Goal: Task Accomplishment & Management: Manage account settings

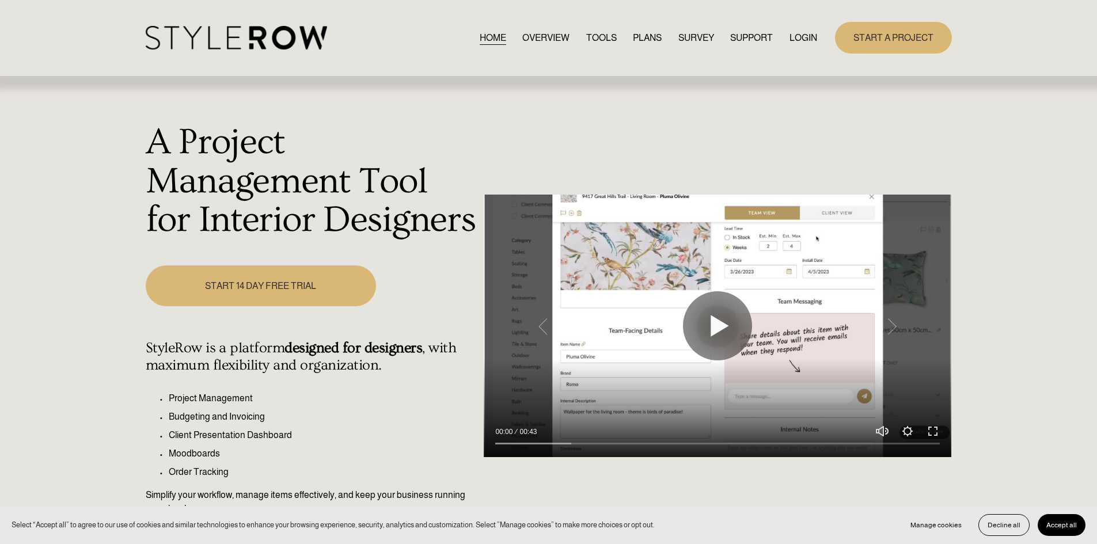
click at [797, 39] on link "LOGIN" at bounding box center [804, 38] width 28 height 16
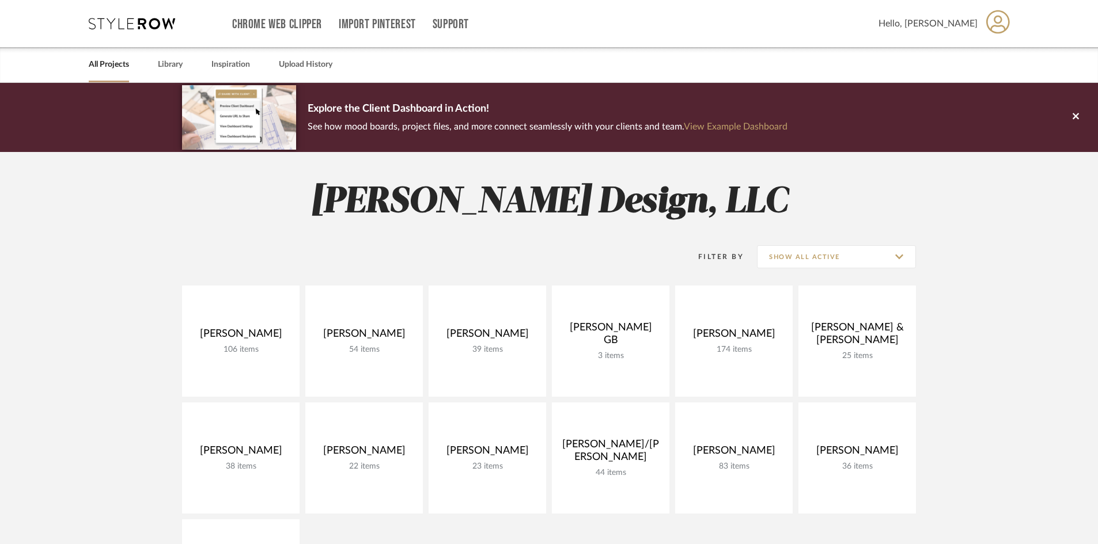
click at [67, 311] on project-collections "Explore the Client Dashboard in Action! See how mood boards, project files, and…" at bounding box center [549, 516] width 1098 height 867
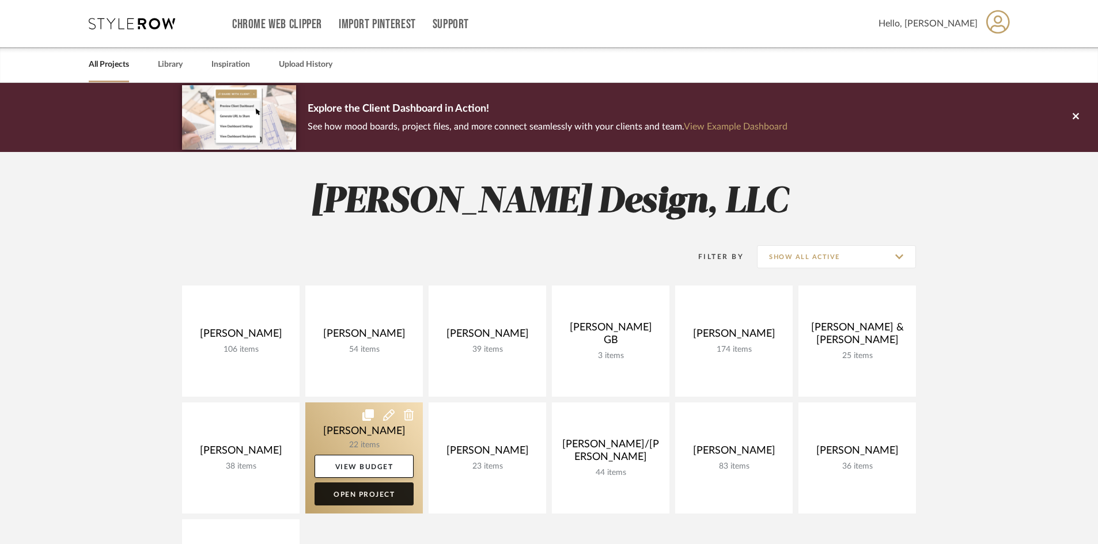
click at [356, 494] on link "Open Project" at bounding box center [364, 494] width 99 height 23
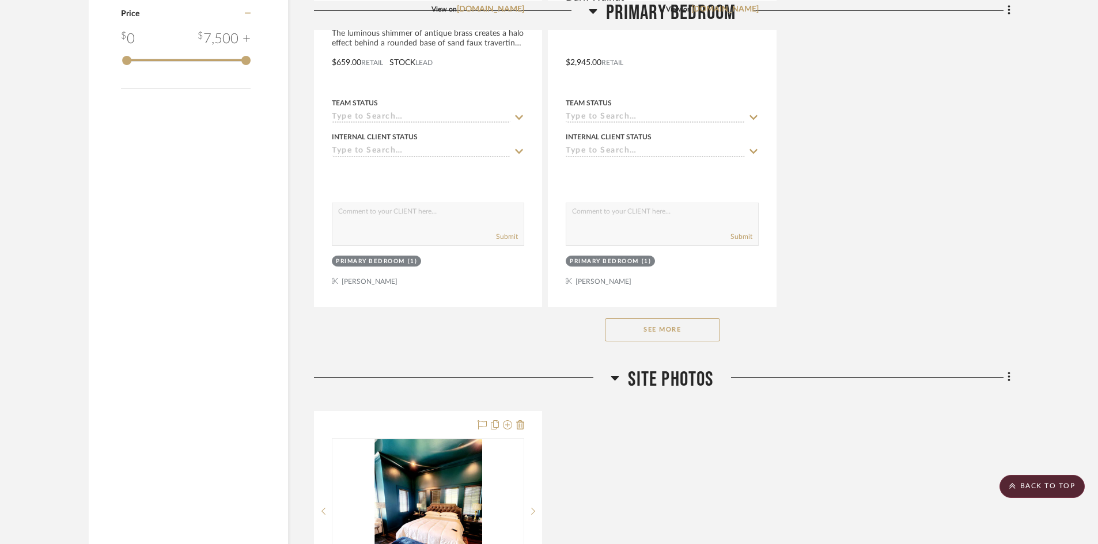
scroll to position [1555, 0]
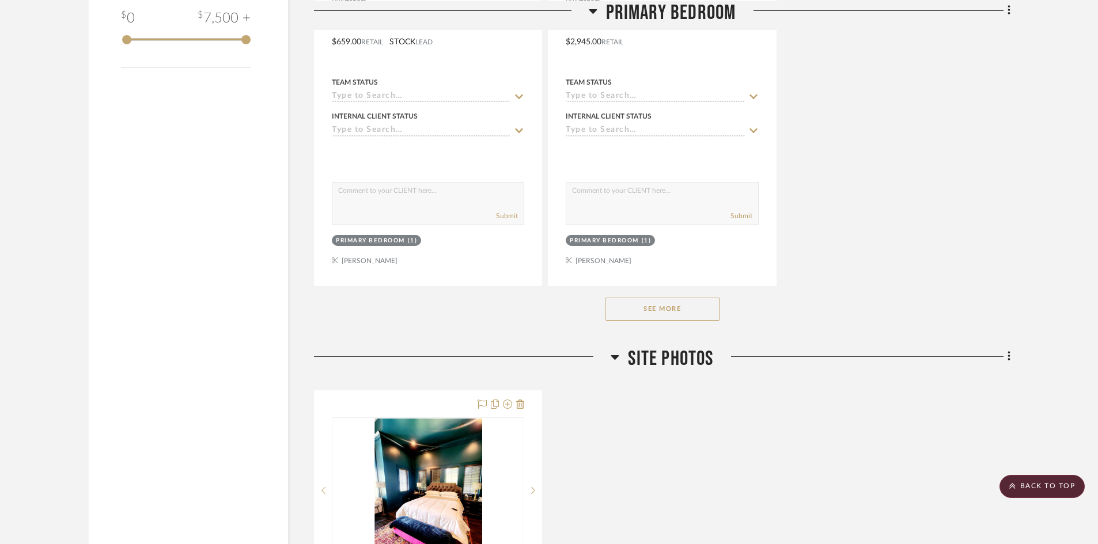
click at [672, 312] on button "See More" at bounding box center [662, 309] width 115 height 23
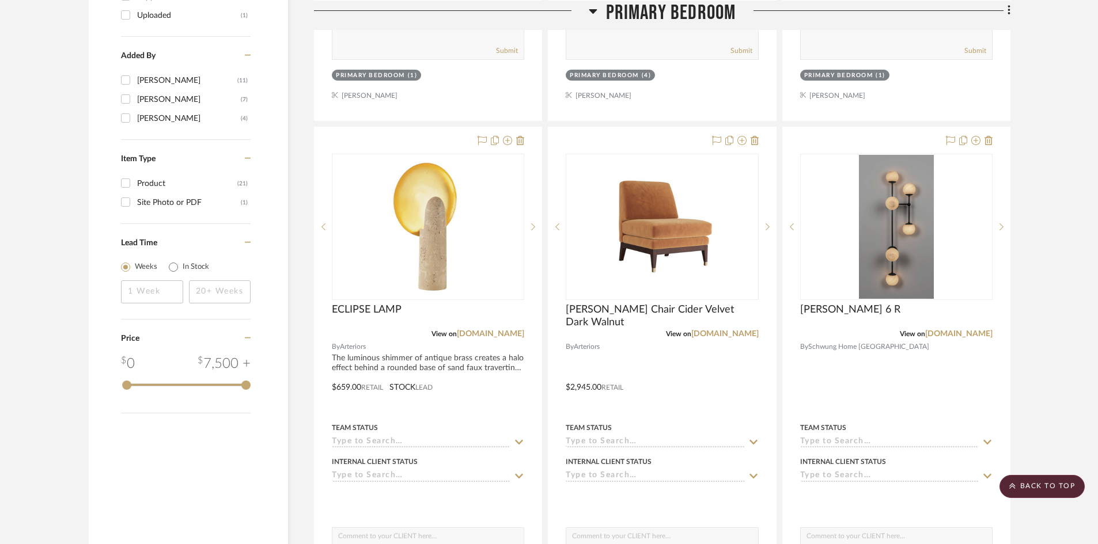
scroll to position [1095, 0]
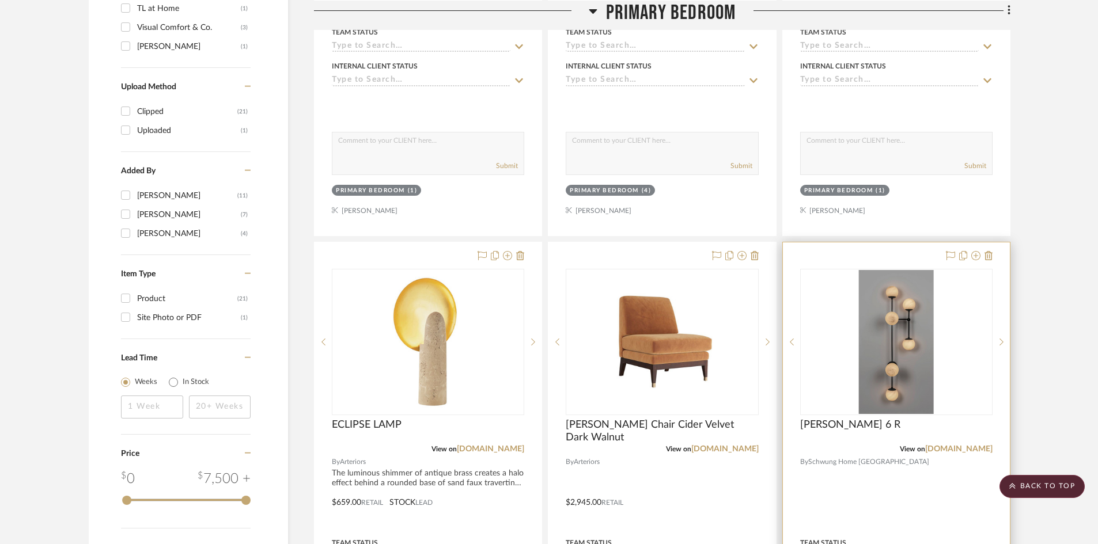
click at [884, 485] on div at bounding box center [896, 495] width 227 height 504
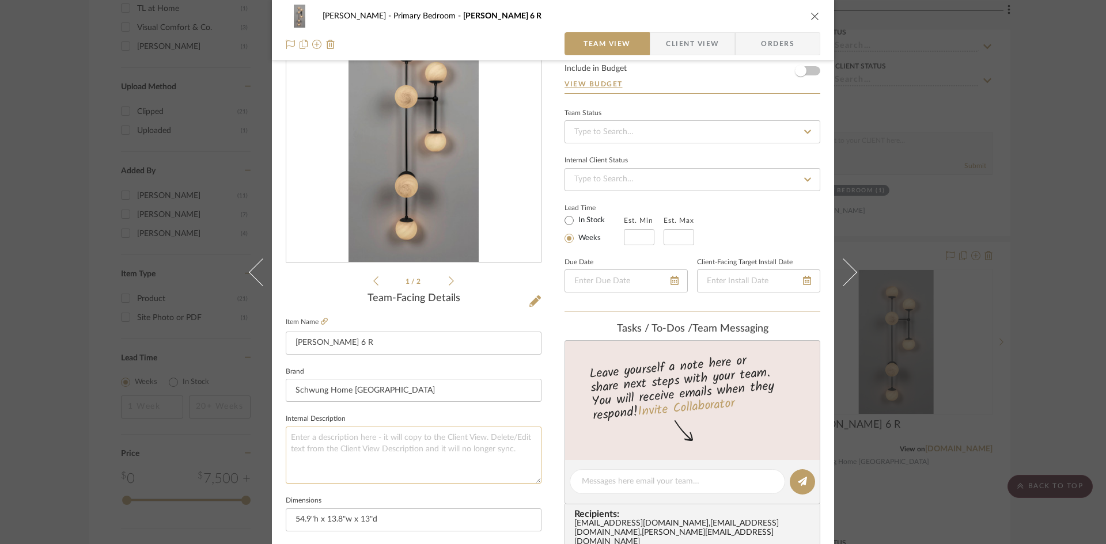
scroll to position [173, 0]
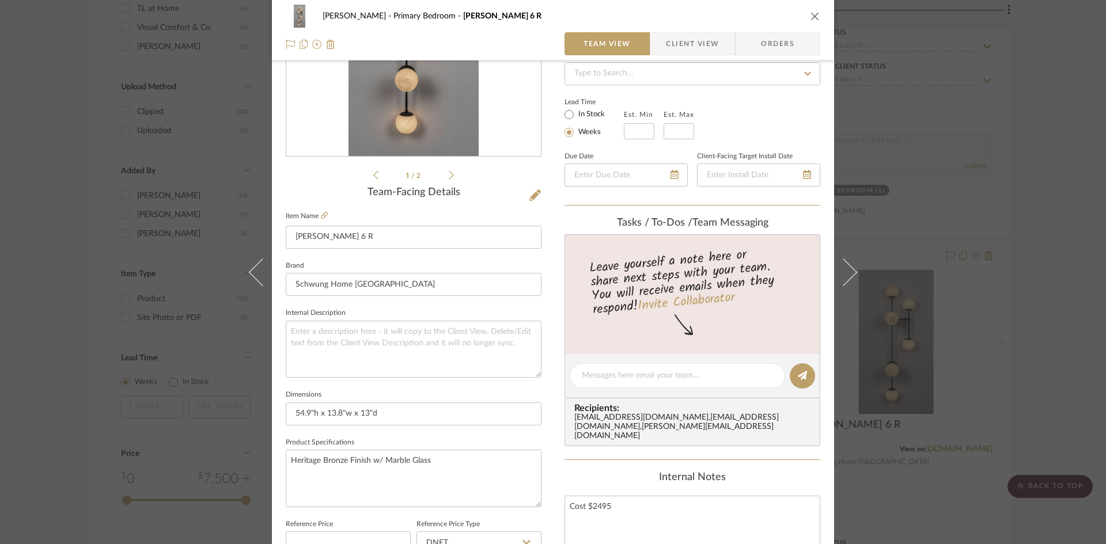
click at [811, 17] on icon "close" at bounding box center [815, 16] width 9 height 9
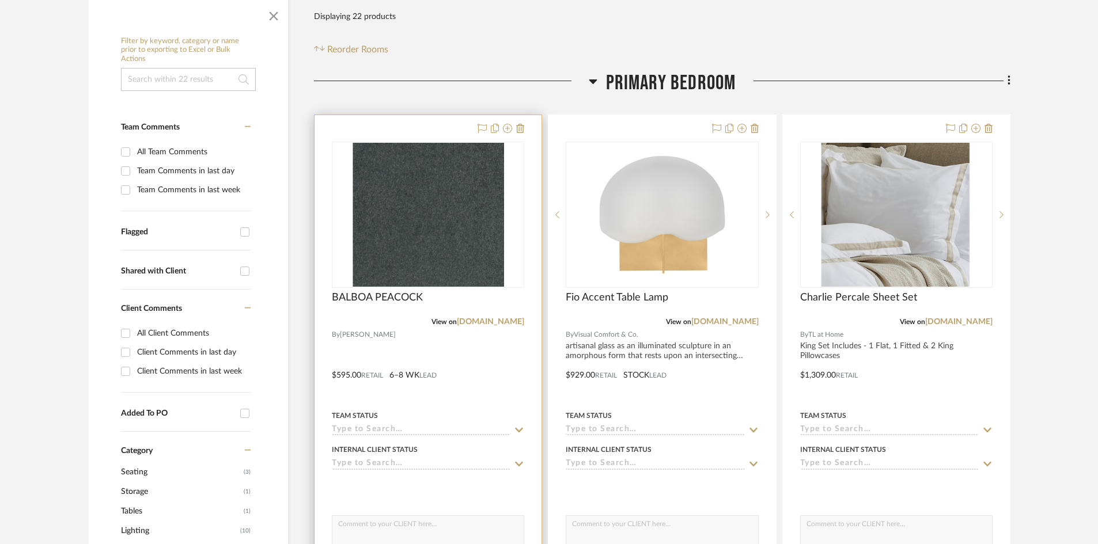
scroll to position [288, 0]
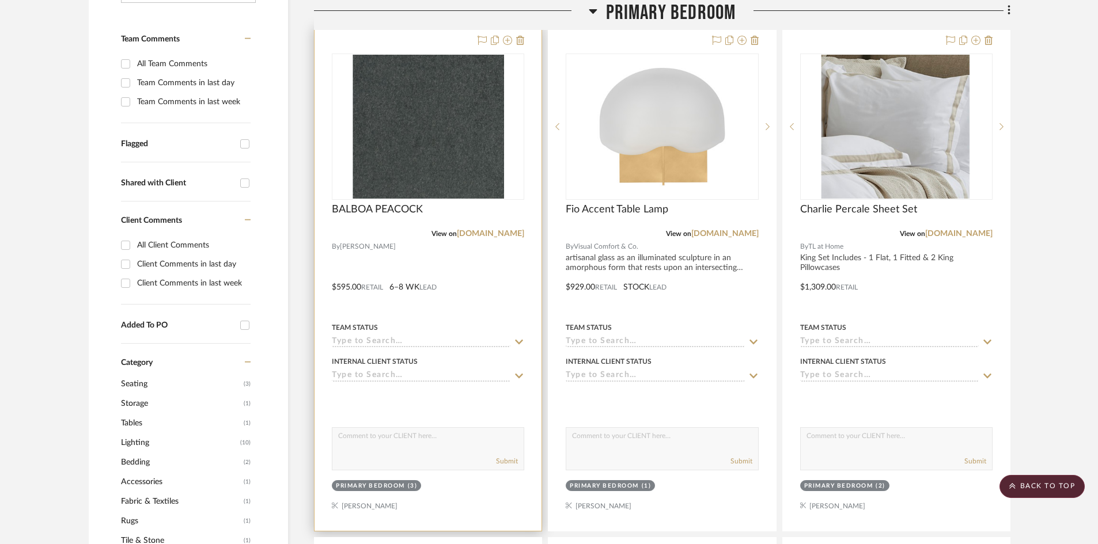
click at [478, 302] on div at bounding box center [428, 279] width 227 height 504
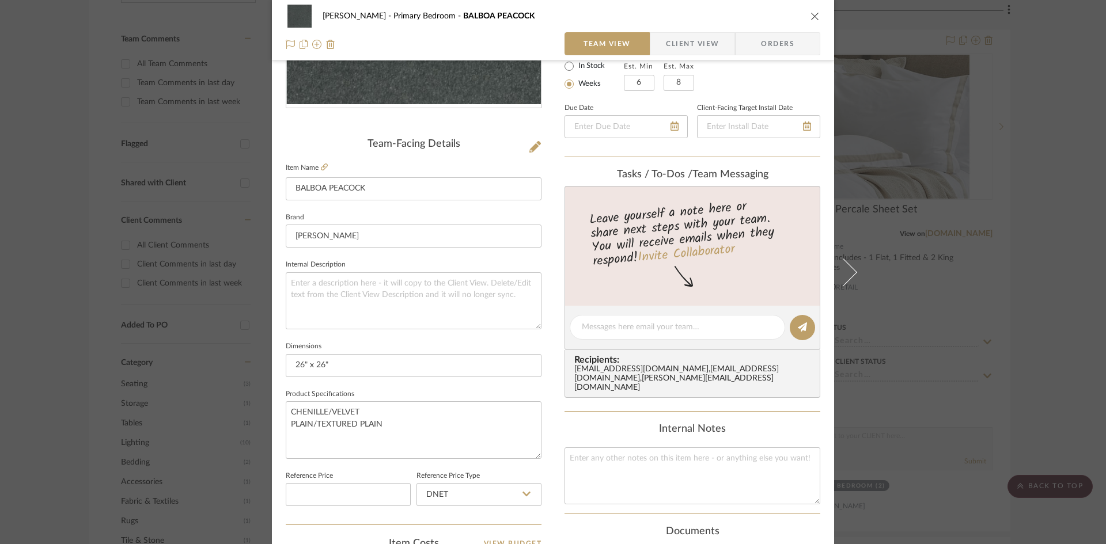
scroll to position [230, 0]
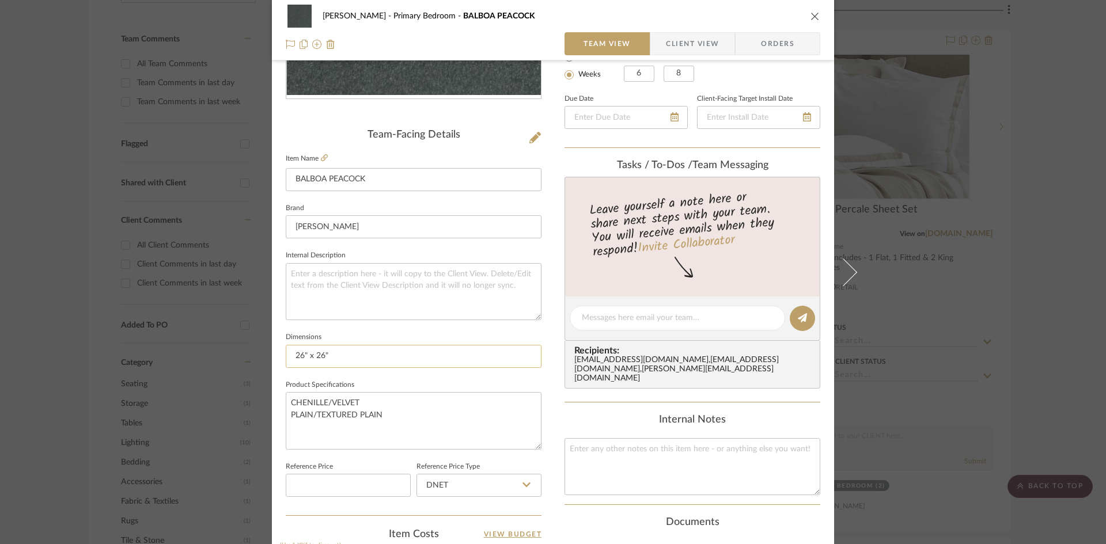
drag, startPoint x: 292, startPoint y: 354, endPoint x: 379, endPoint y: 362, distance: 88.0
click at [378, 363] on input "26" x 26"" at bounding box center [414, 356] width 256 height 23
click at [374, 358] on input "26" x 26"" at bounding box center [414, 356] width 256 height 23
click at [432, 413] on textarea "CHENILLE/VELVET PLAIN/TEXTURED PLAIN" at bounding box center [414, 420] width 256 height 57
click at [811, 17] on icon "close" at bounding box center [815, 16] width 9 height 9
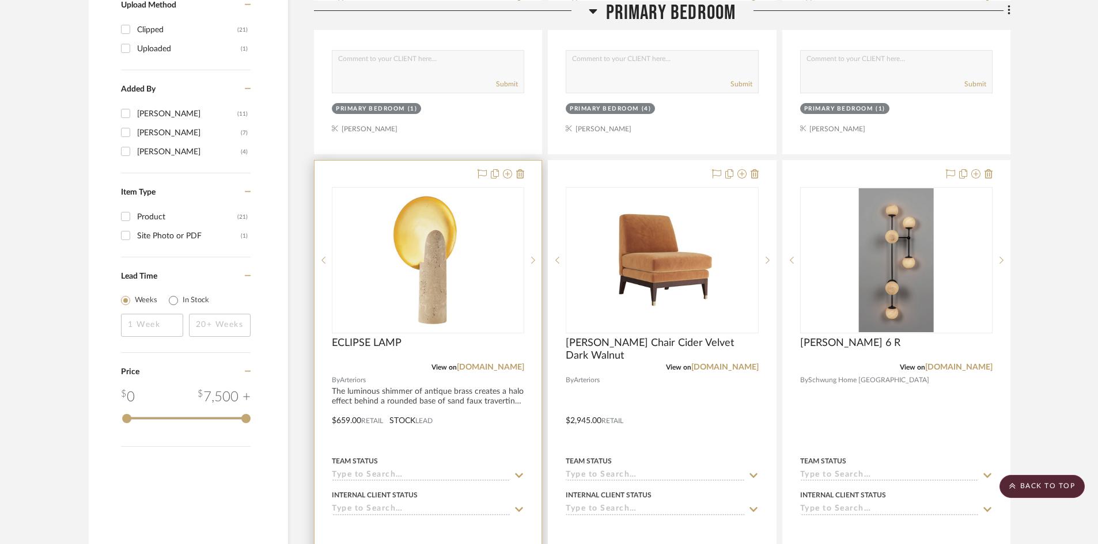
scroll to position [1210, 0]
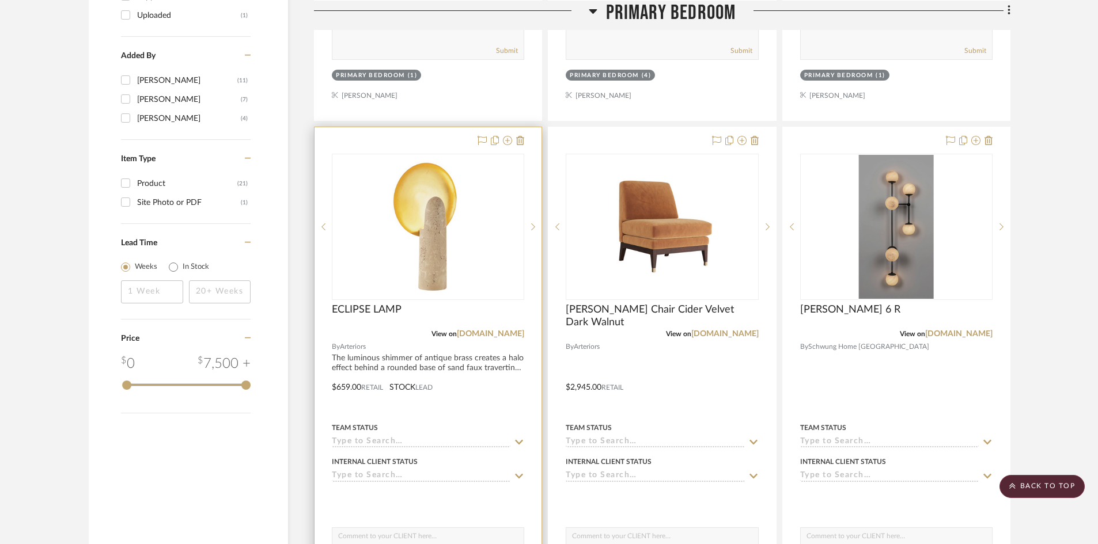
click at [472, 392] on div at bounding box center [428, 379] width 227 height 504
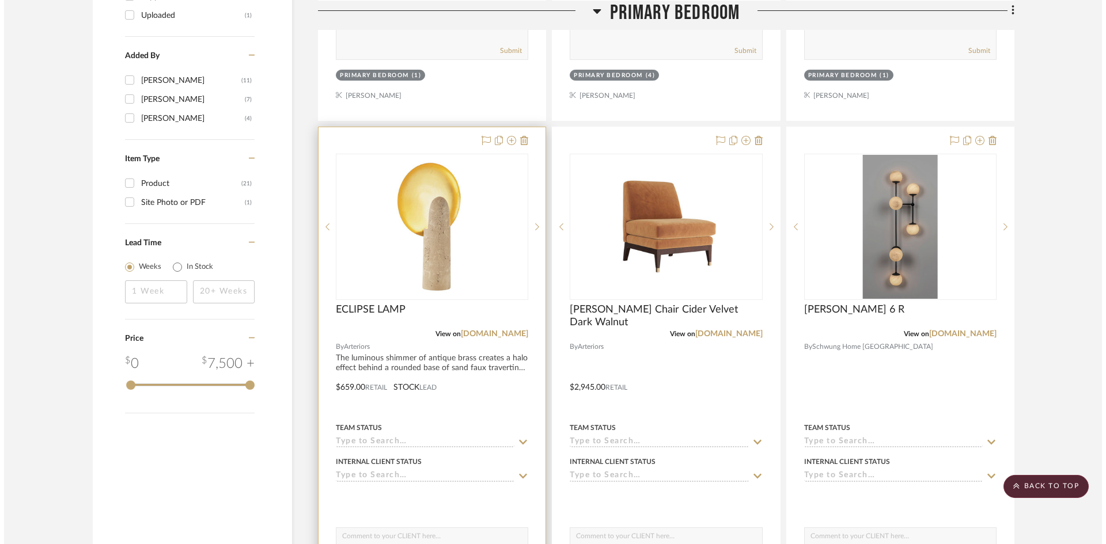
scroll to position [0, 0]
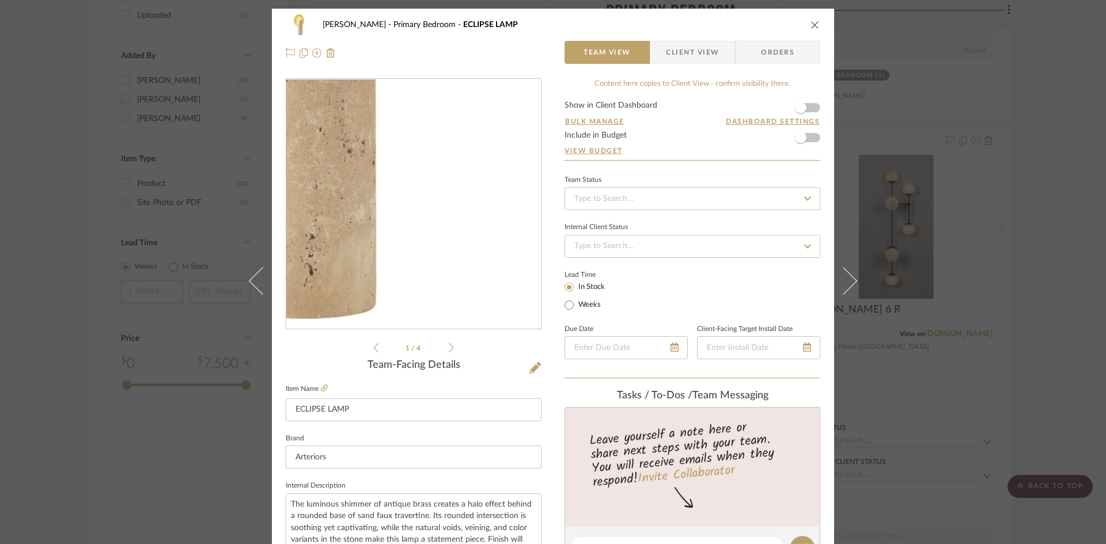
click at [455, 277] on img "0" at bounding box center [414, 205] width 250 height 250
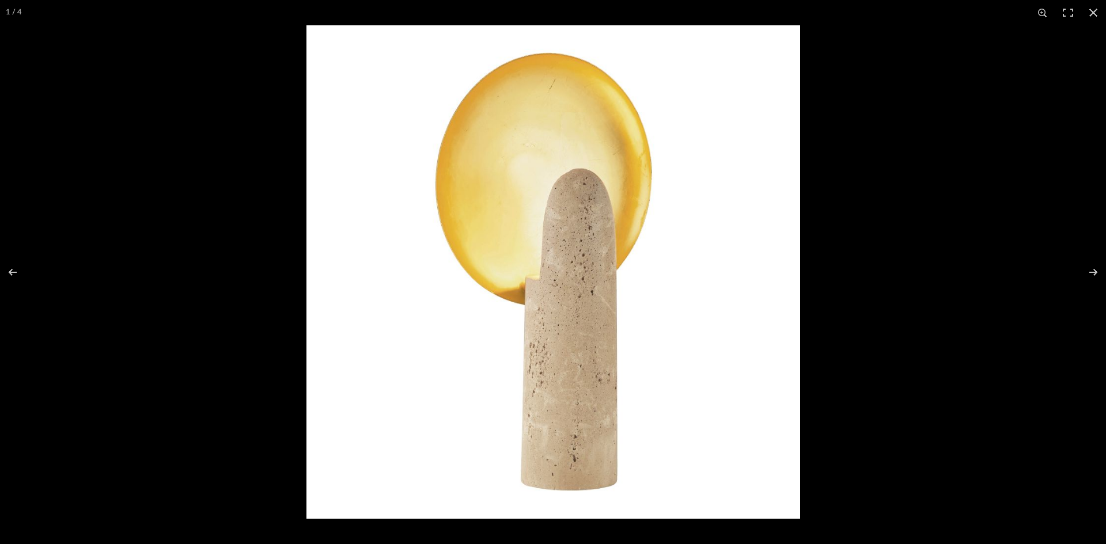
click at [1095, 16] on button at bounding box center [1093, 12] width 25 height 25
click at [1095, 14] on div "Ostrom, Jim Primary Bedroom ECLIPSE LAMP Team View Client View Orders 1 / 4 Tea…" at bounding box center [553, 272] width 1106 height 544
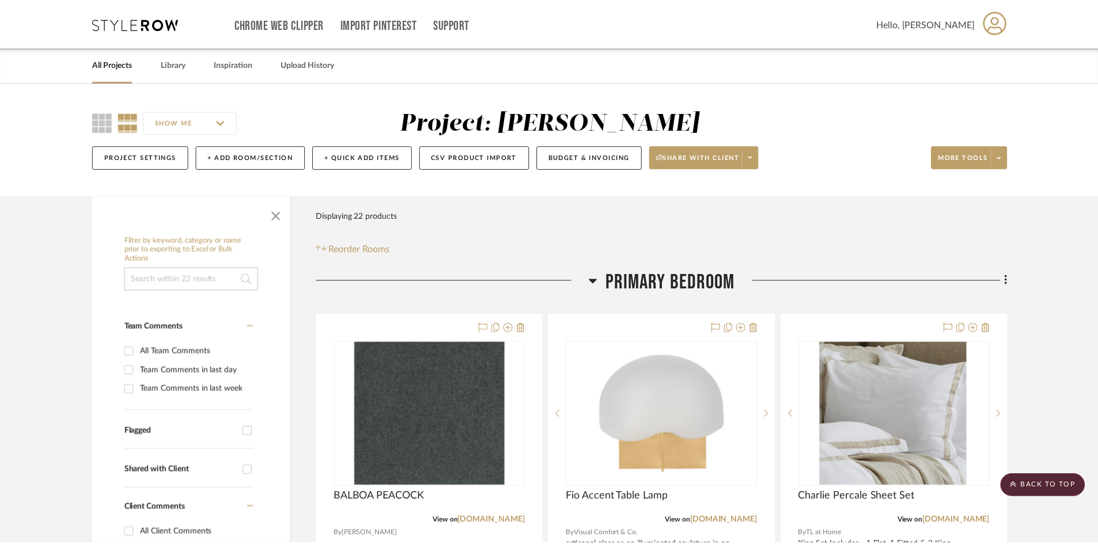
scroll to position [1210, 0]
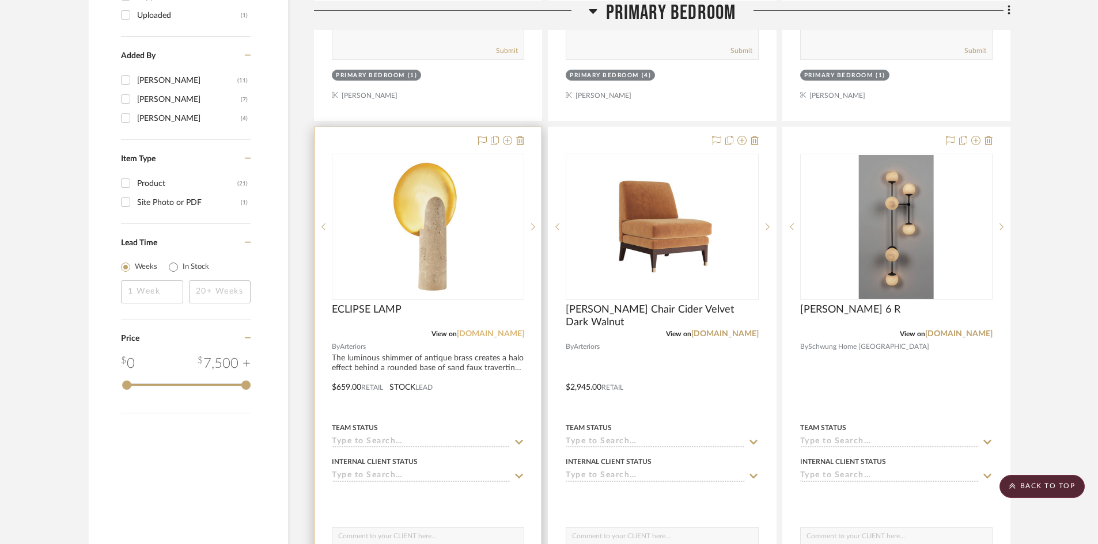
click at [486, 336] on link "arteriorshome.com" at bounding box center [490, 334] width 67 height 8
click at [517, 139] on icon at bounding box center [520, 140] width 8 height 9
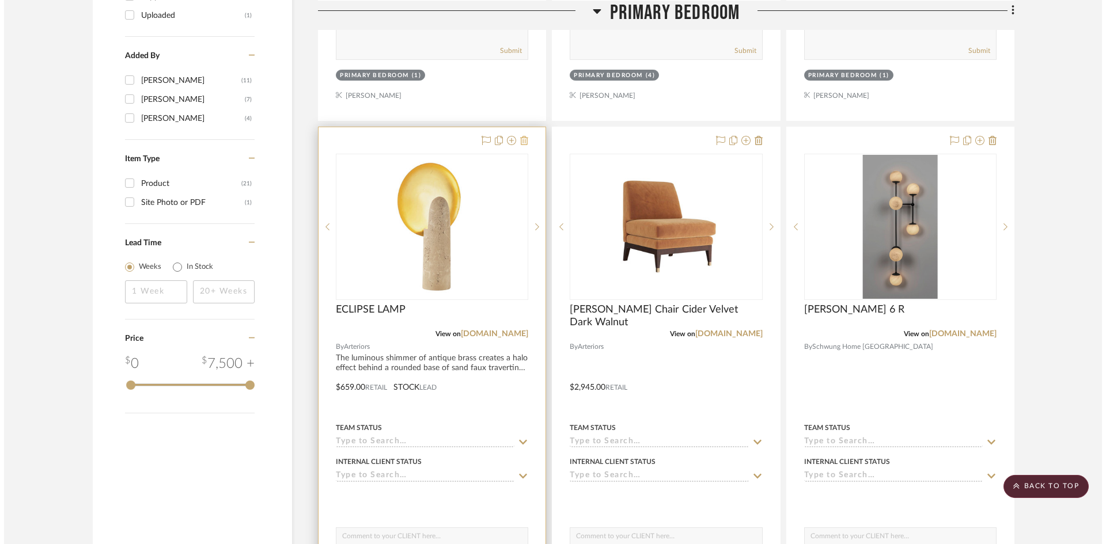
scroll to position [0, 0]
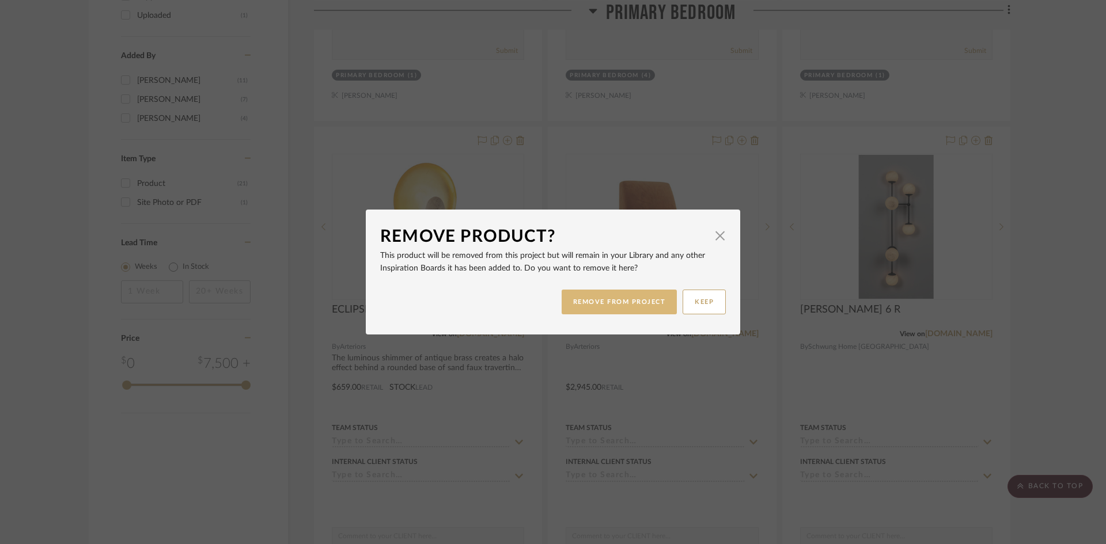
click at [612, 304] on button "REMOVE FROM PROJECT" at bounding box center [620, 302] width 116 height 25
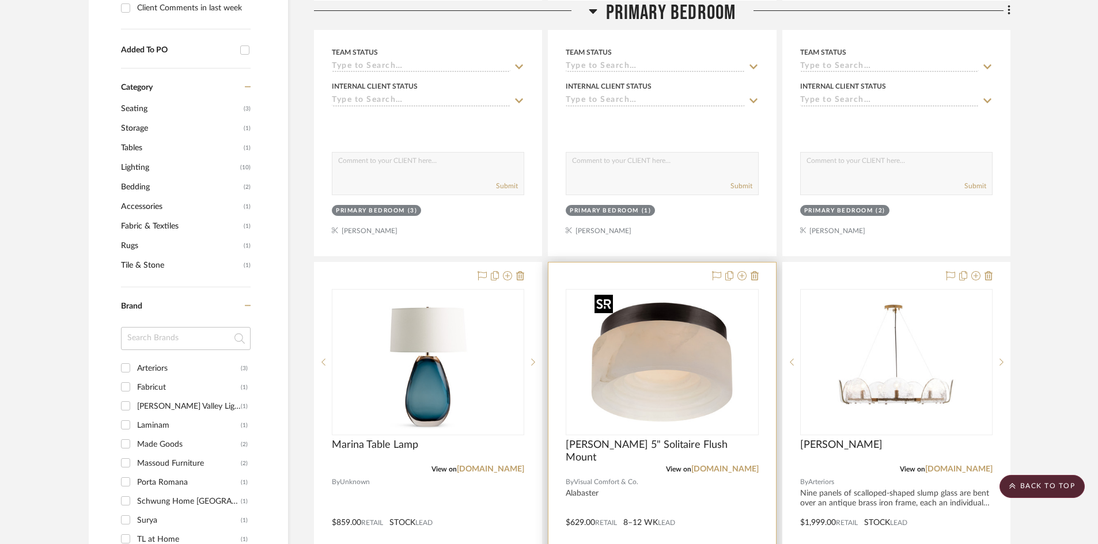
scroll to position [634, 0]
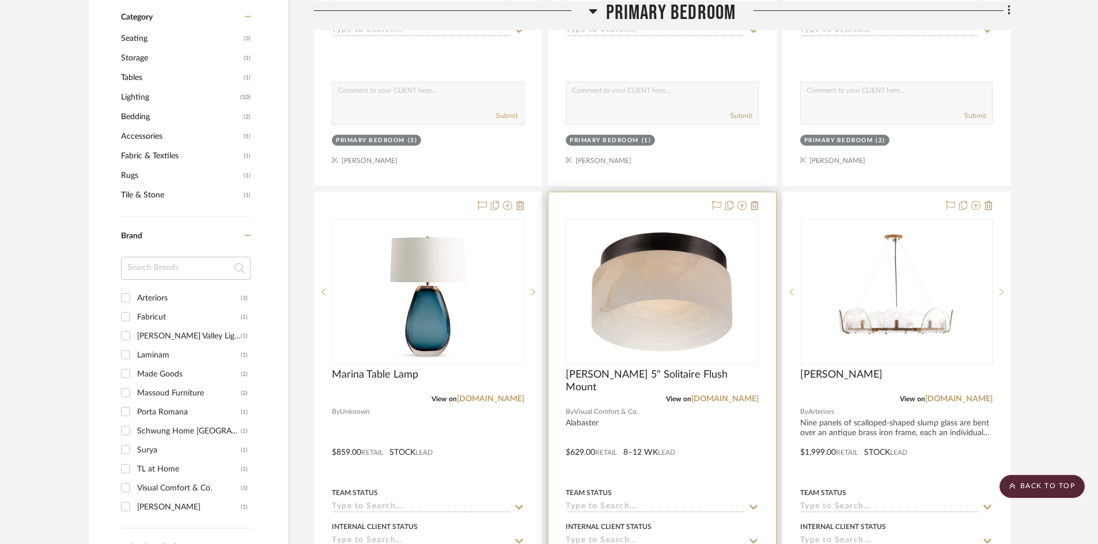
click at [709, 475] on div at bounding box center [661, 444] width 227 height 504
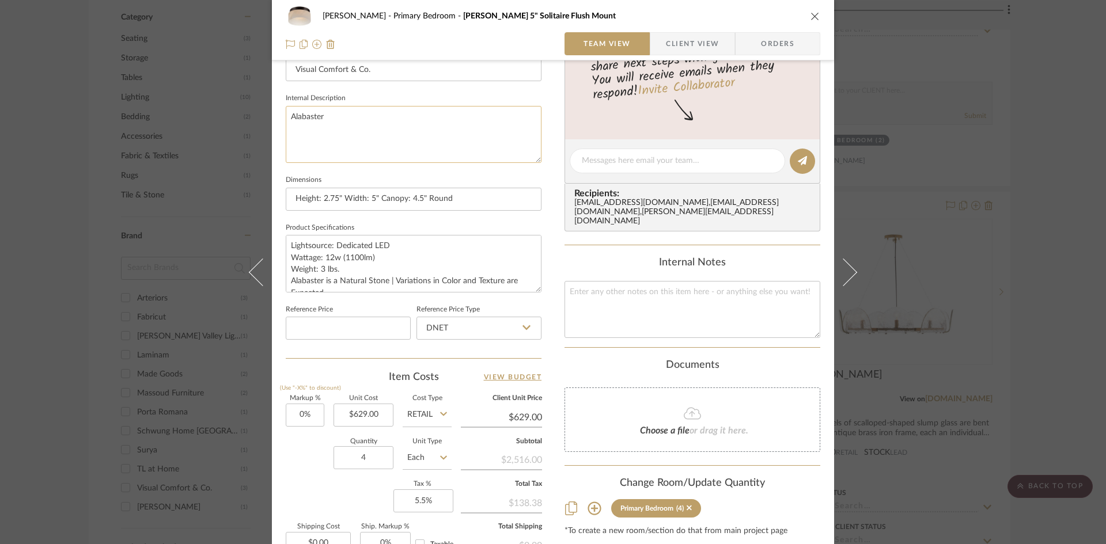
scroll to position [518, 0]
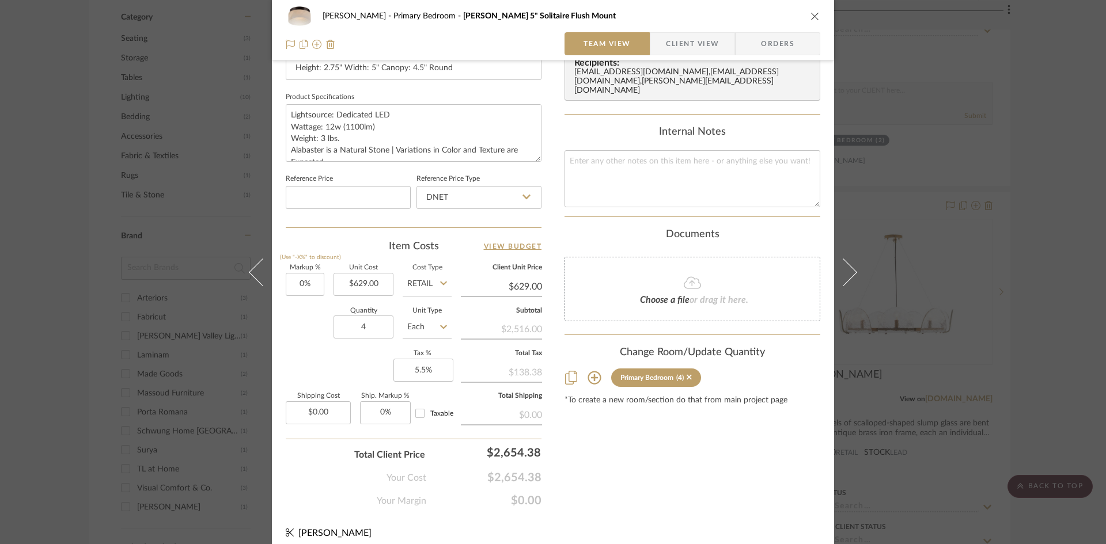
click at [812, 19] on icon "close" at bounding box center [815, 16] width 9 height 9
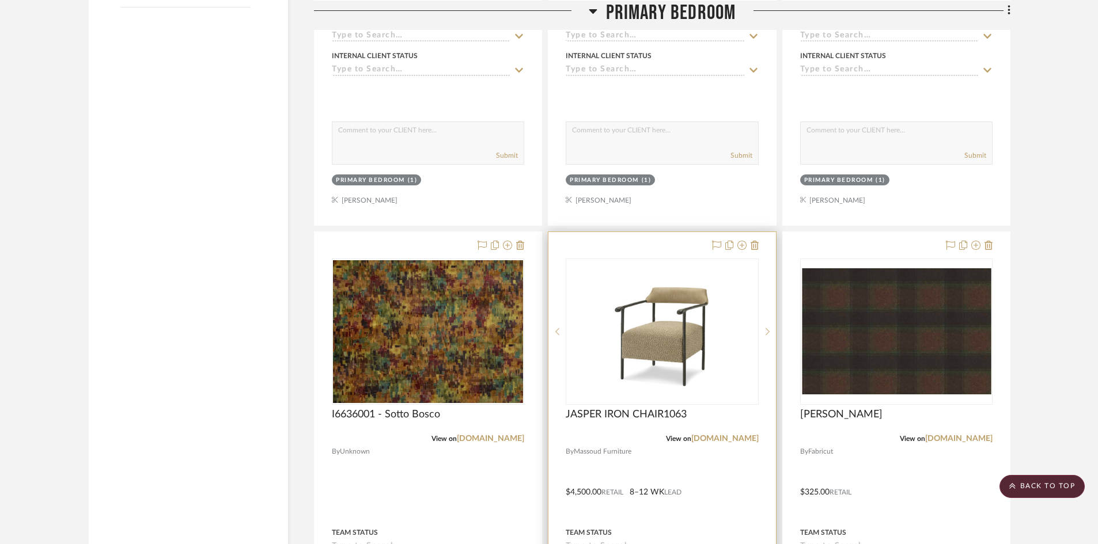
scroll to position [1671, 0]
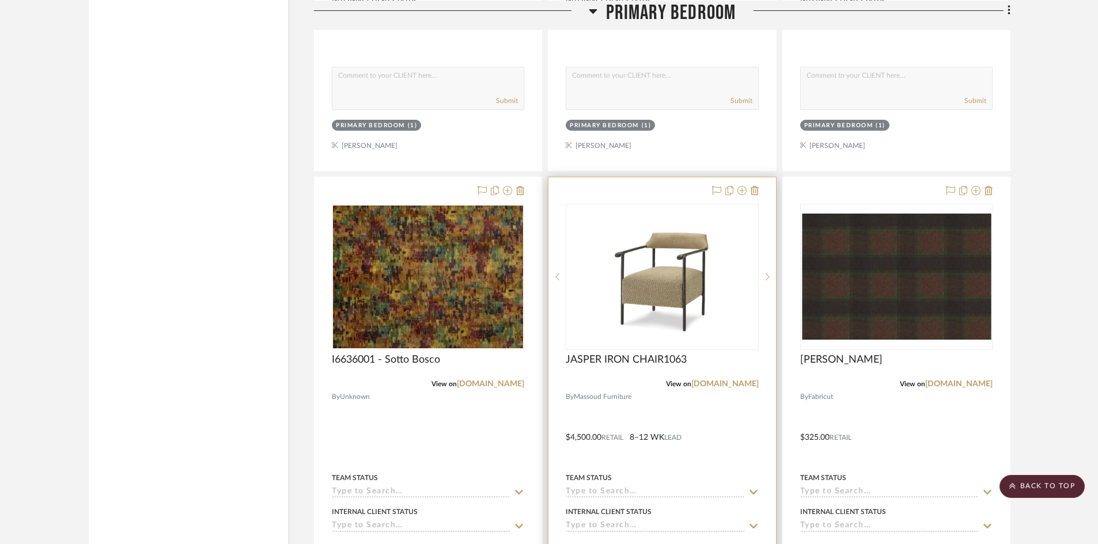
click at [714, 421] on div at bounding box center [661, 429] width 227 height 504
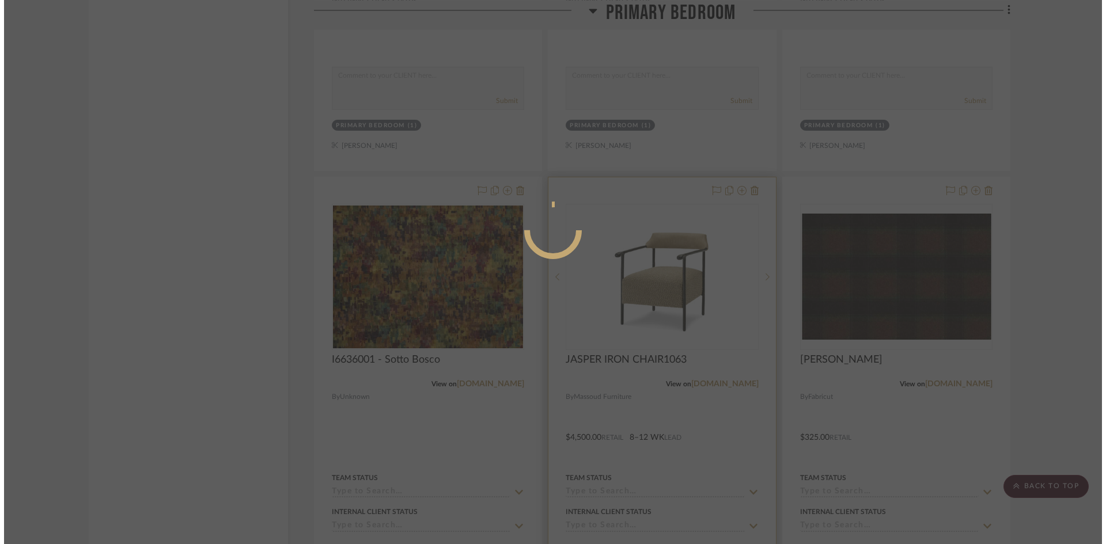
scroll to position [0, 0]
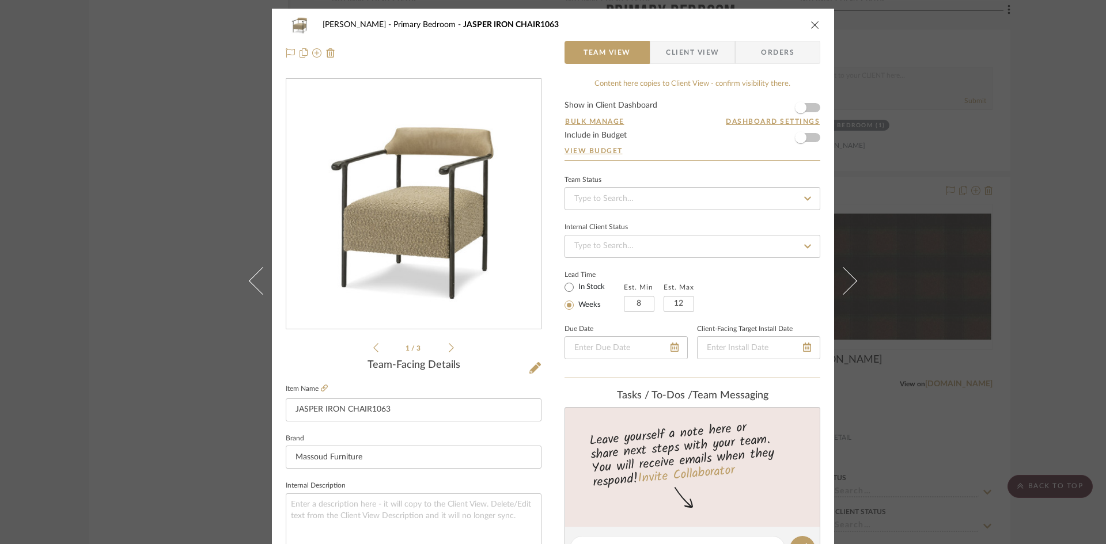
click at [811, 25] on icon "close" at bounding box center [815, 24] width 9 height 9
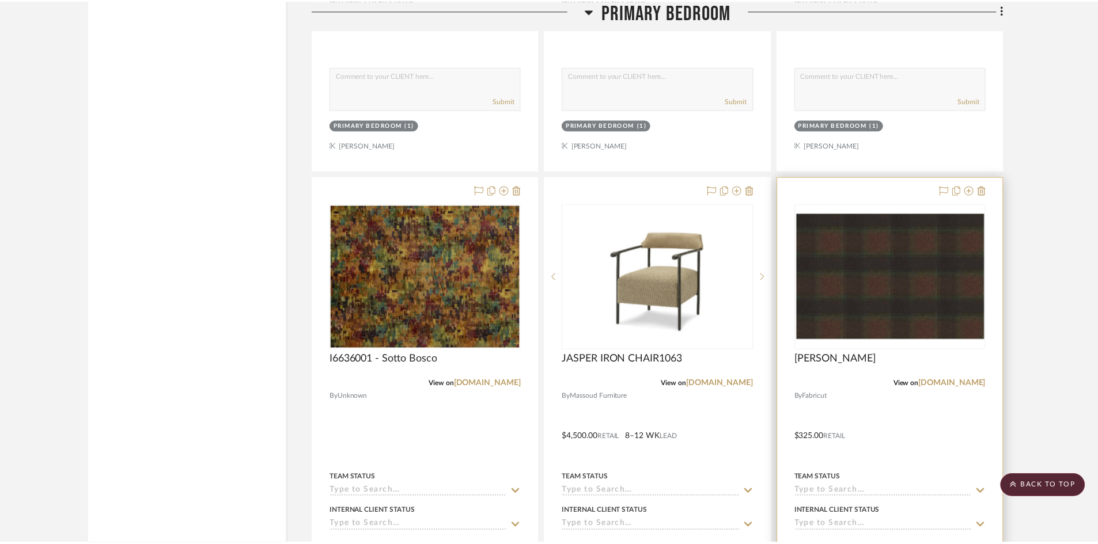
scroll to position [1671, 0]
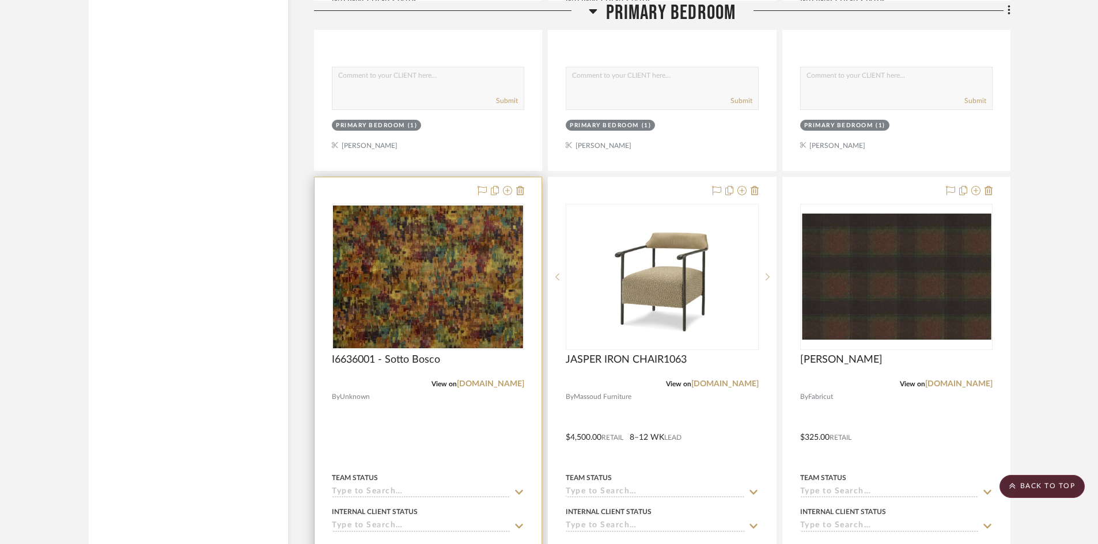
click at [448, 448] on div at bounding box center [428, 429] width 227 height 504
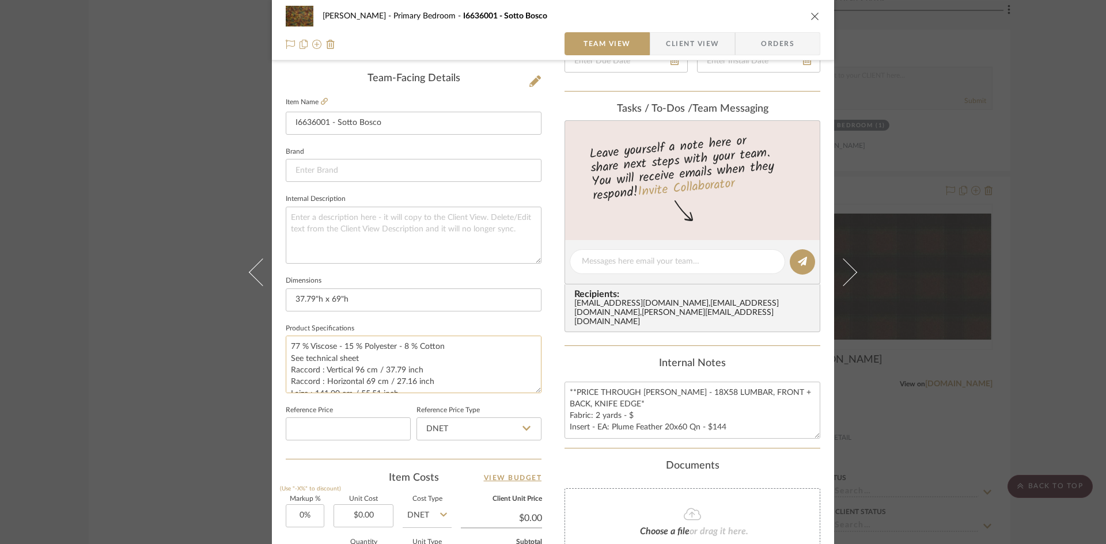
scroll to position [288, 0]
click at [358, 296] on input "37.79"h x 69"h" at bounding box center [414, 298] width 256 height 23
click at [699, 392] on textarea "**PRICE THROUGH HOLLY HUNT - 18X58 LUMBAR, FRONT + BACK, KNIFE EDGE* Fabric: 2 …" at bounding box center [693, 409] width 256 height 57
click at [718, 391] on textarea "**PRICE THROUGH HOLLY HUNT - 18X58 LUMBAR, FRONT + BACK, KNIFE EDGE* Fabric: 2 …" at bounding box center [693, 409] width 256 height 57
click at [811, 16] on icon "close" at bounding box center [815, 16] width 9 height 9
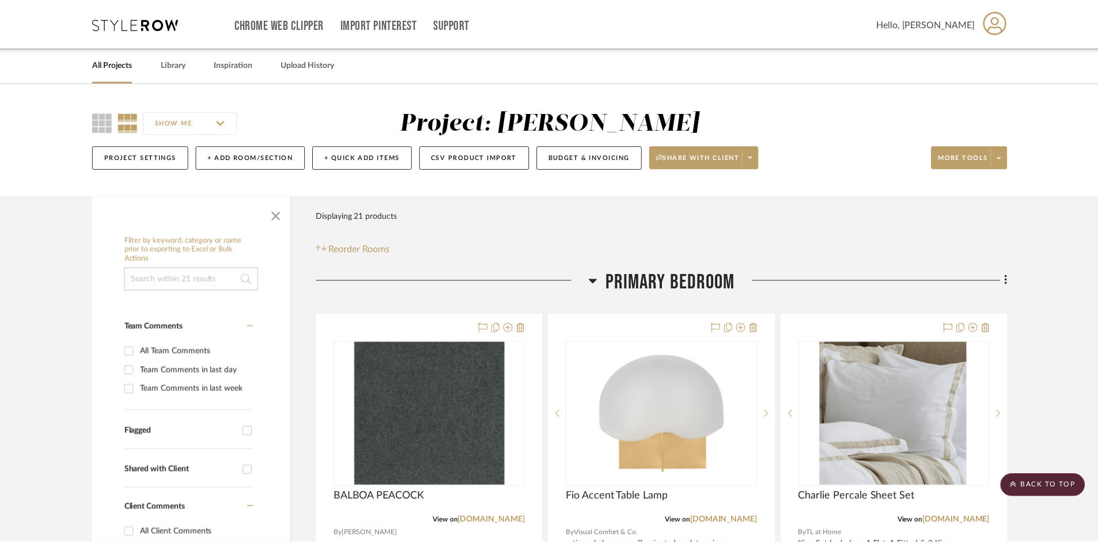
scroll to position [1671, 0]
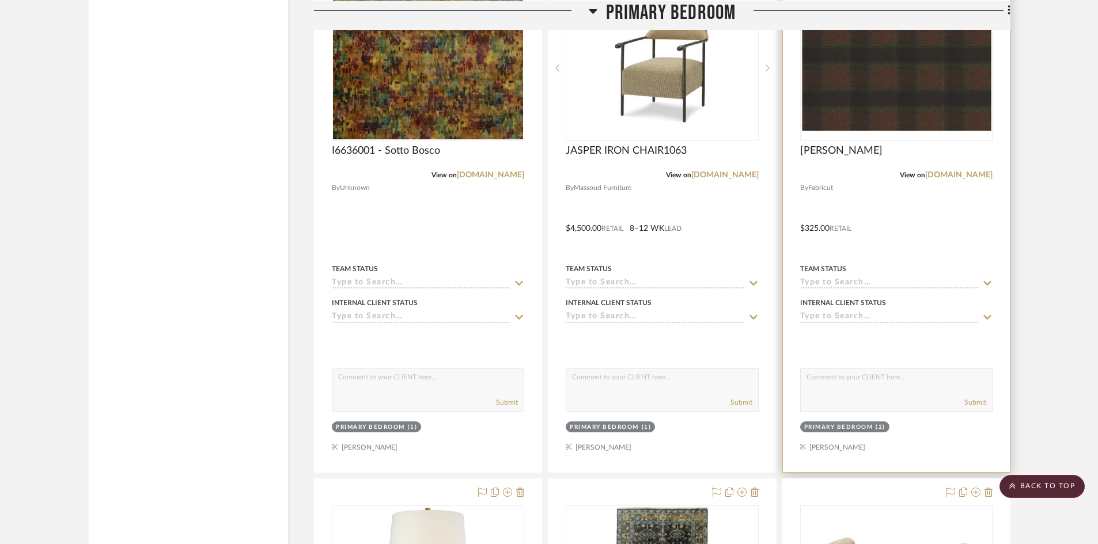
scroll to position [1780, 0]
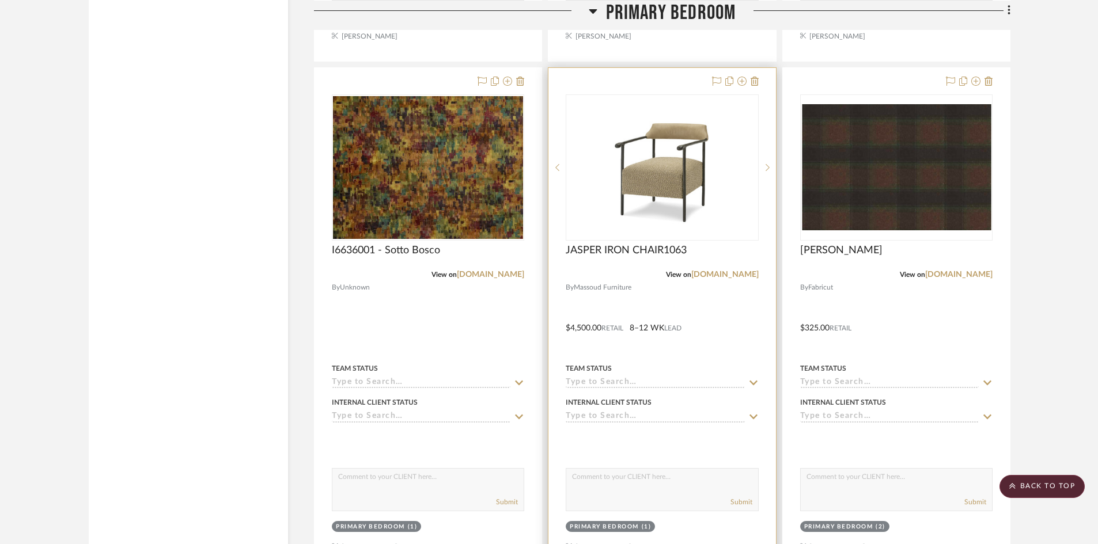
click at [687, 191] on img "0" at bounding box center [662, 168] width 144 height 144
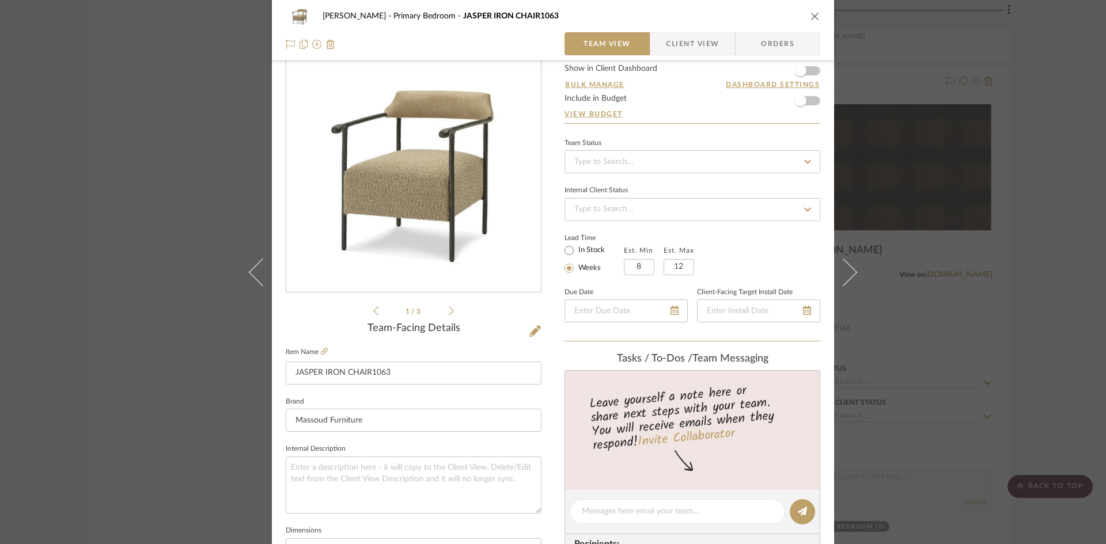
scroll to position [58, 0]
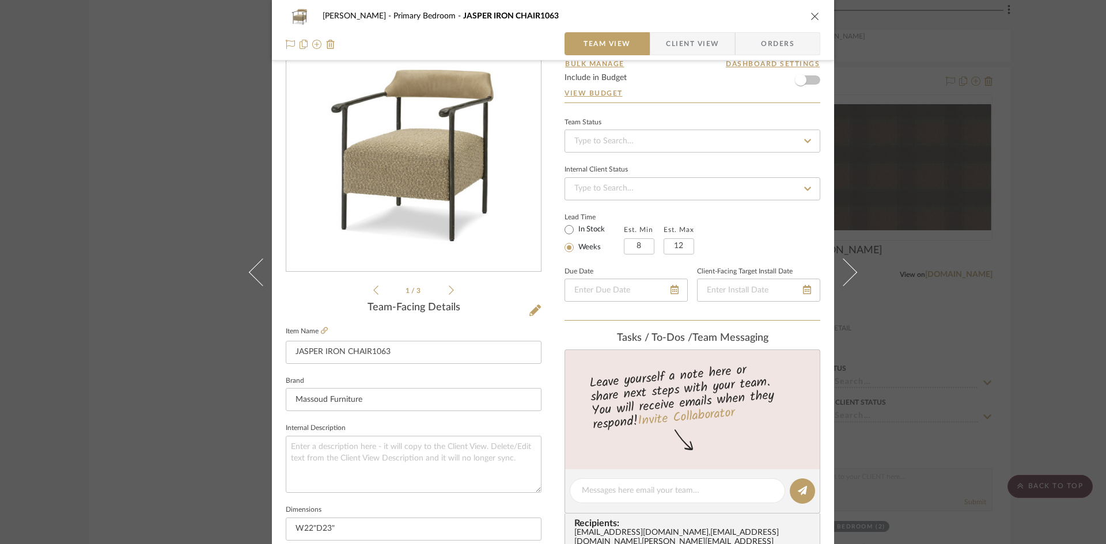
click at [422, 168] on img "0" at bounding box center [414, 147] width 250 height 250
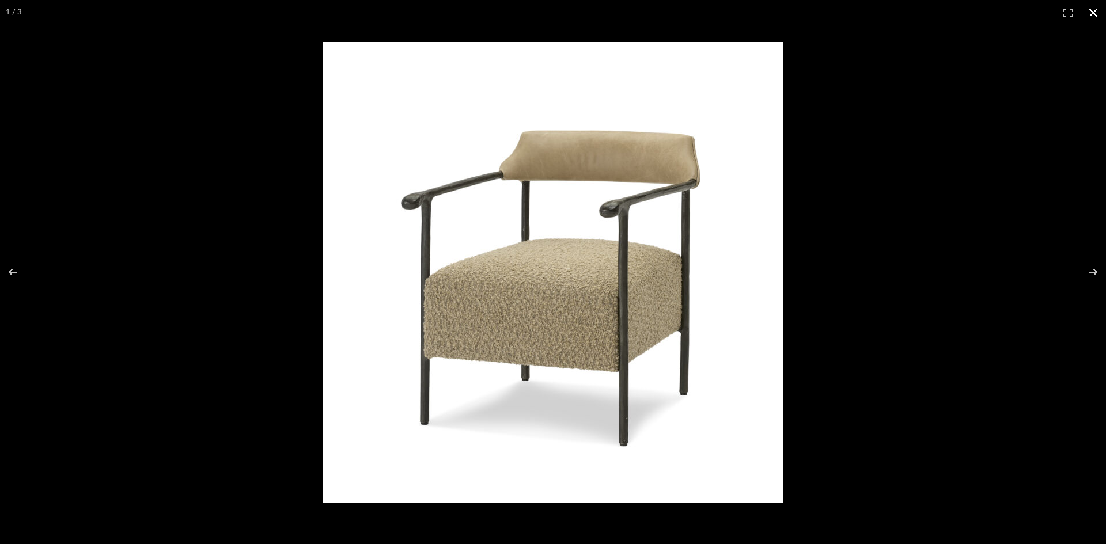
click at [1106, 6] on button at bounding box center [1093, 12] width 25 height 25
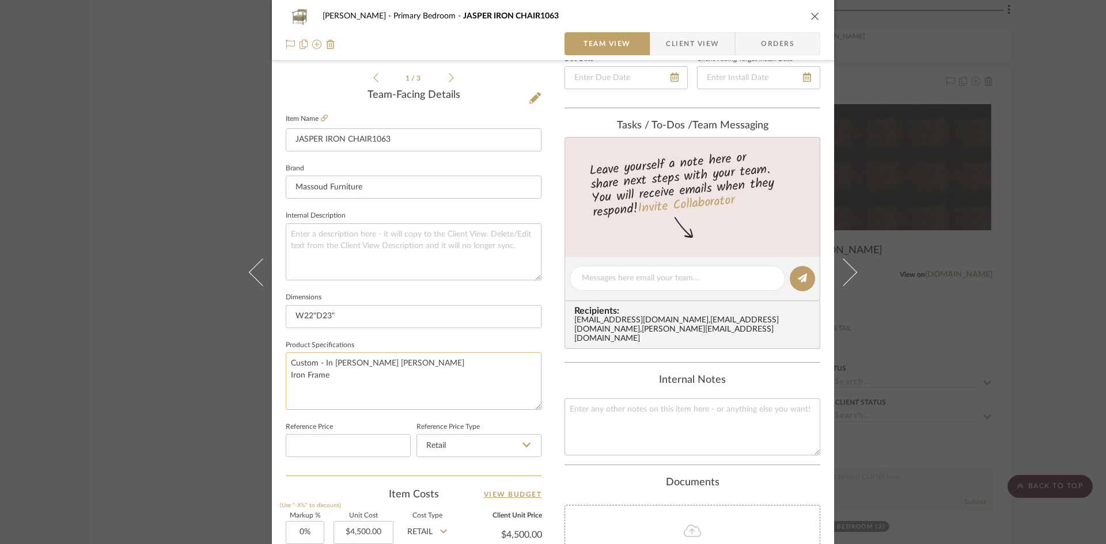
scroll to position [288, 0]
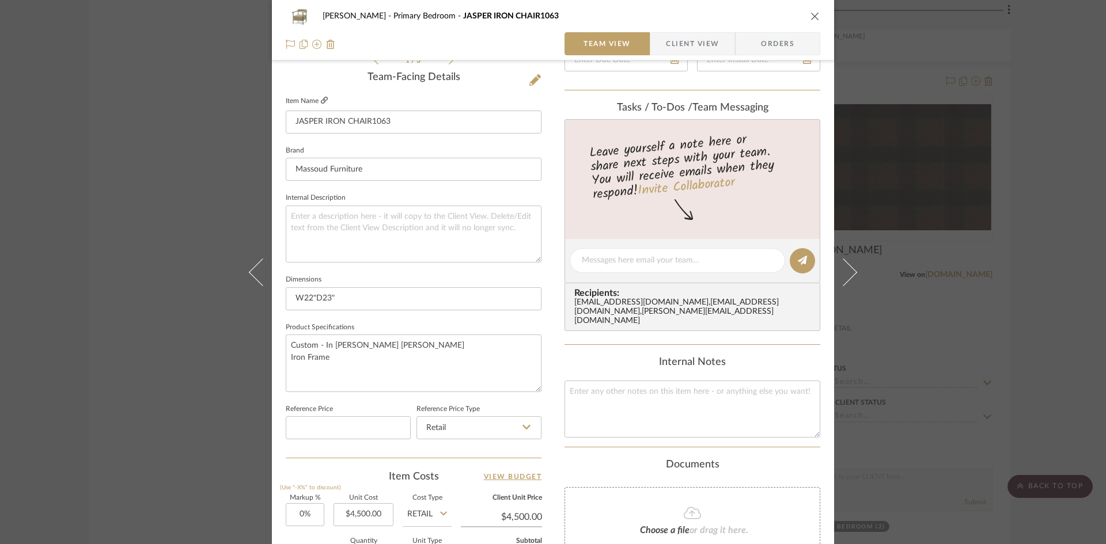
click at [321, 98] on icon at bounding box center [324, 100] width 7 height 7
drag, startPoint x: 342, startPoint y: 300, endPoint x: 230, endPoint y: 300, distance: 111.2
click at [230, 300] on div "Ostrom, Jim Primary Bedroom JASPER IRON CHAIR1063 Team View Client View Orders …" at bounding box center [553, 272] width 1106 height 544
type input "25"W x 33"D x 30"H"
click at [489, 359] on textarea "Custom - In Wesley Hall Ventura Domino Iron Frame" at bounding box center [414, 363] width 256 height 57
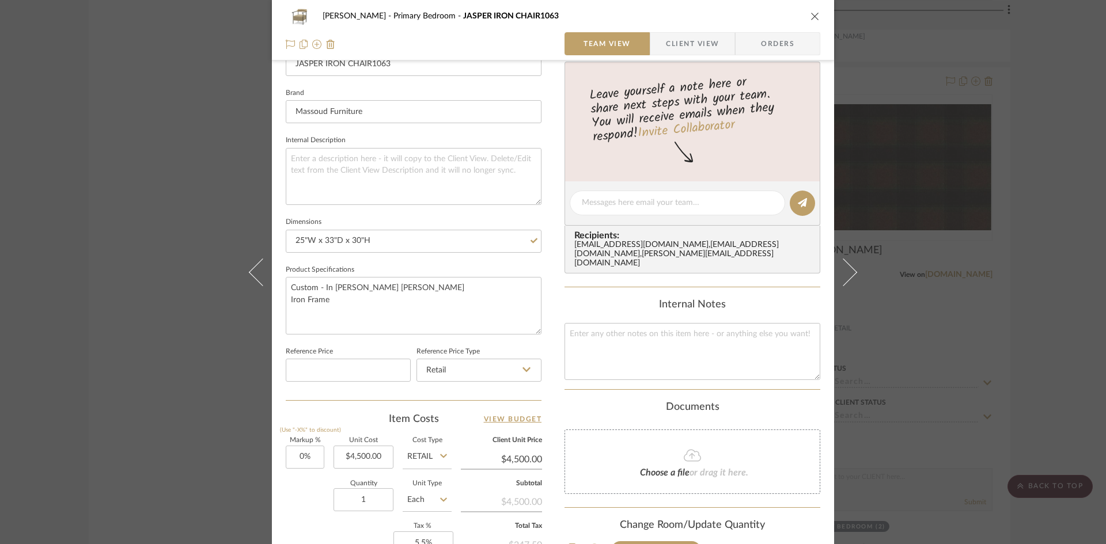
click at [554, 411] on div "Ostrom, Jim Primary Bedroom JASPER IRON CHAIR1063 Team View Client View Orders …" at bounding box center [553, 195] width 562 height 1064
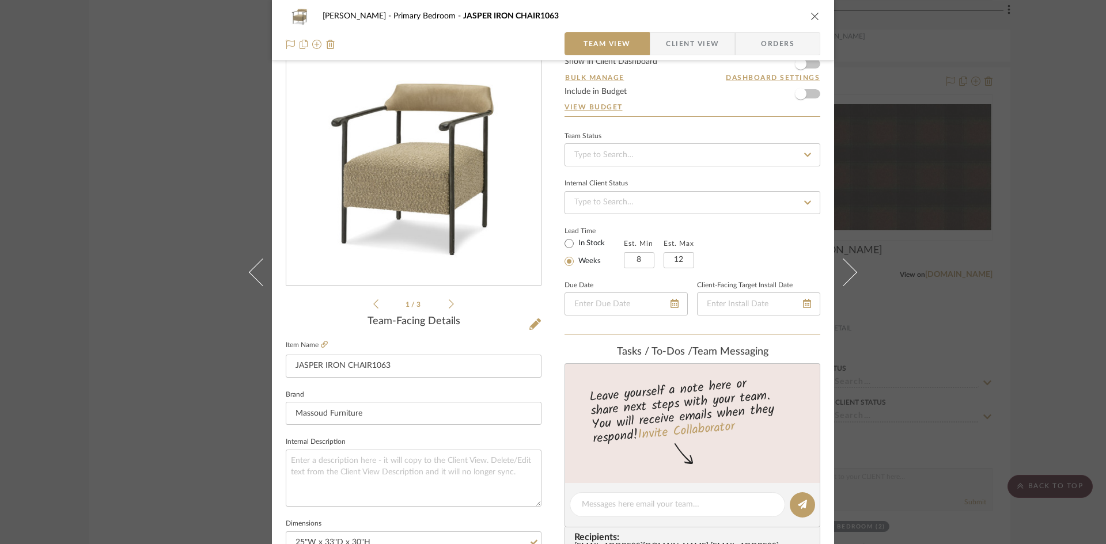
scroll to position [0, 0]
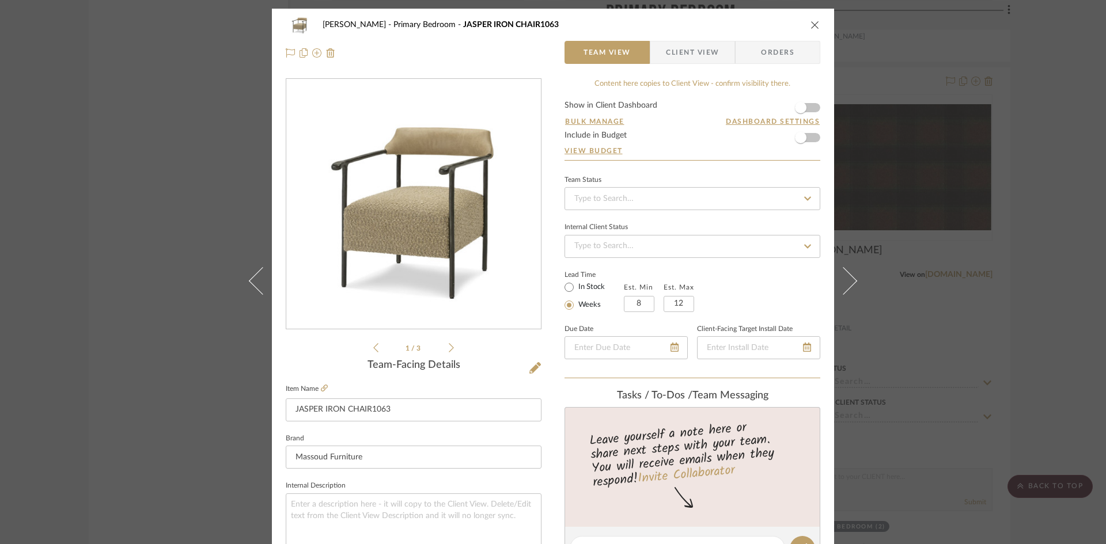
click at [814, 24] on icon "close" at bounding box center [815, 24] width 9 height 9
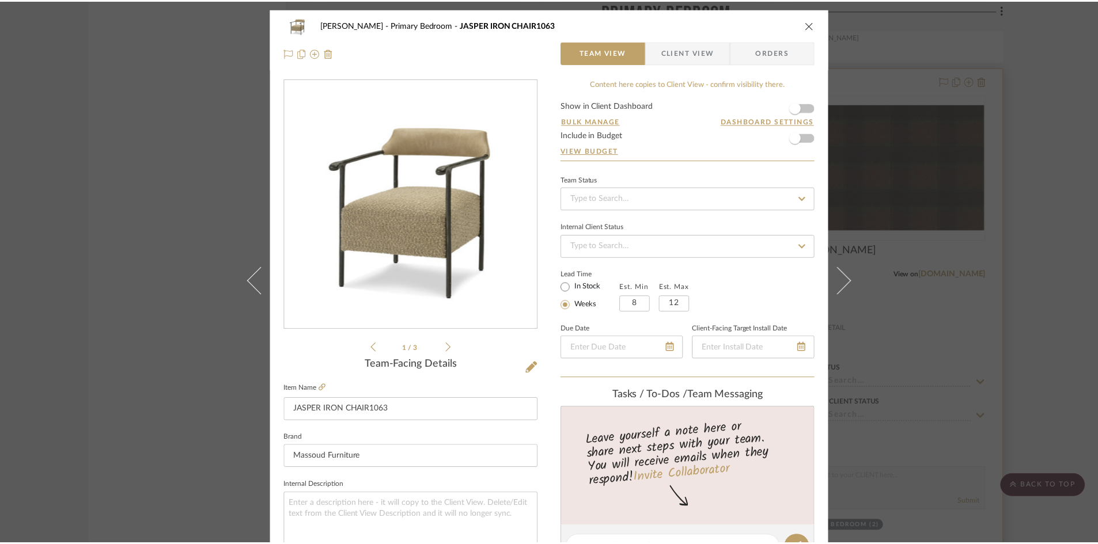
scroll to position [1780, 0]
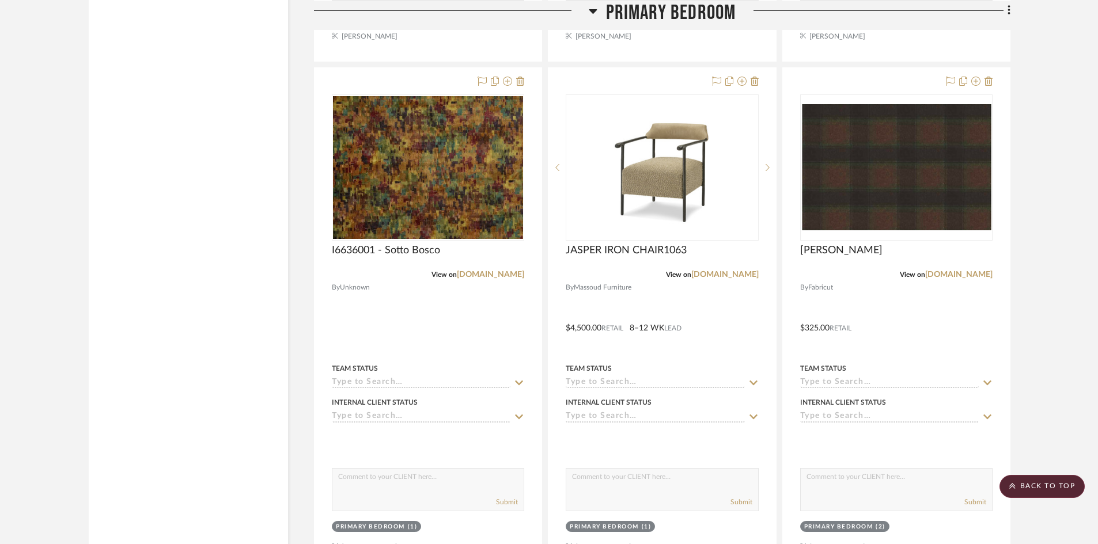
scroll to position [1780, 0]
click at [1036, 236] on project-details-page "SHOW ME Project: Ostrom, Jim Project Settings + Add Room/Section + Quick Add It…" at bounding box center [549, 520] width 1098 height 4435
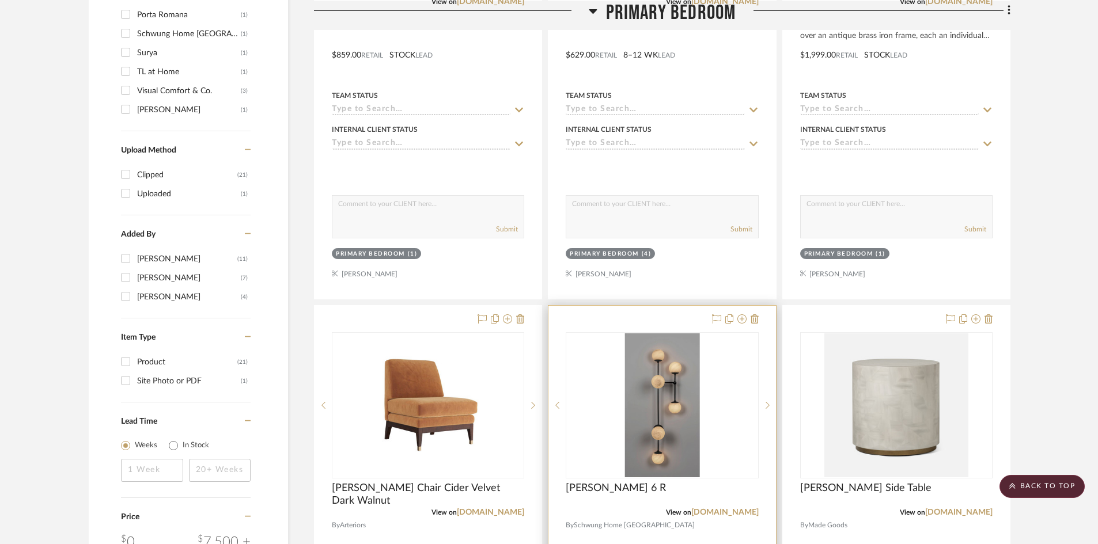
scroll to position [1146, 0]
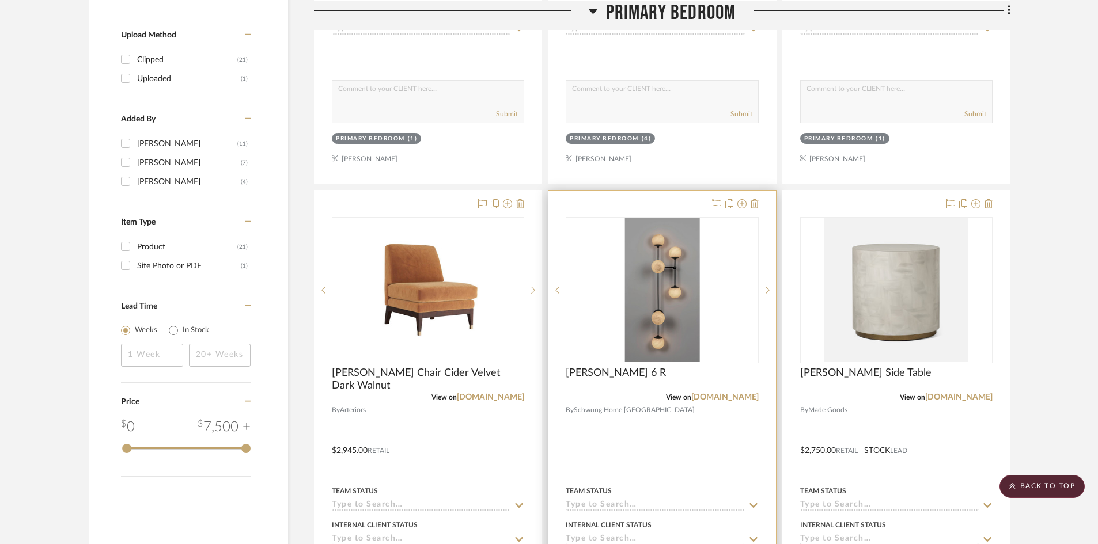
click at [646, 326] on img "0" at bounding box center [661, 290] width 75 height 144
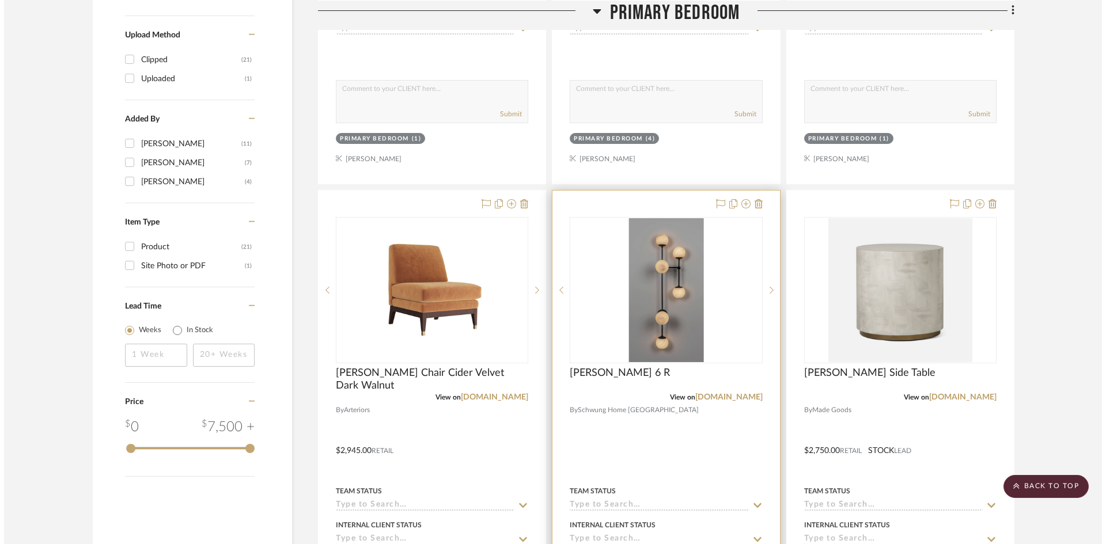
scroll to position [0, 0]
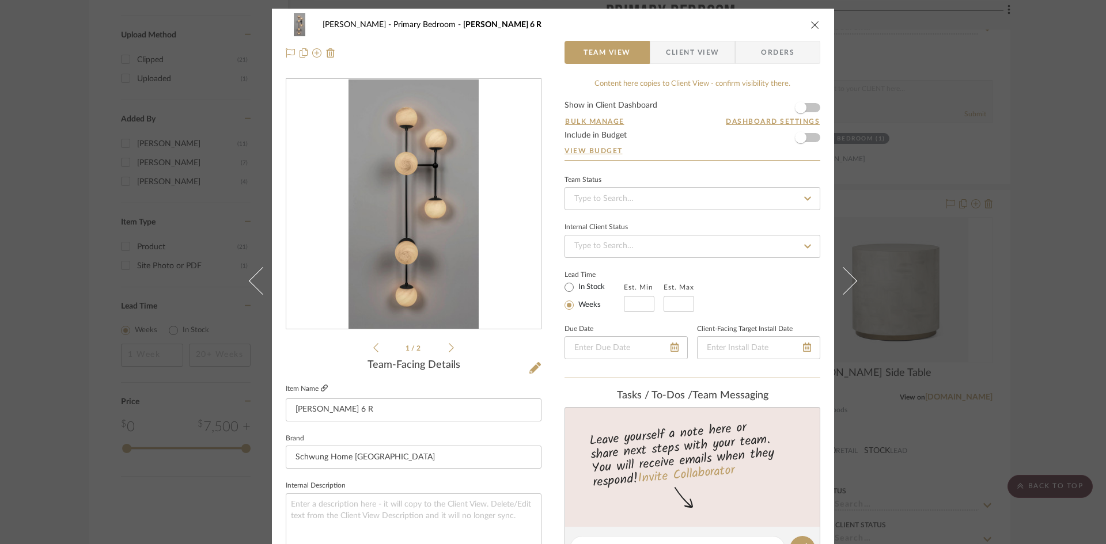
click at [322, 389] on icon at bounding box center [324, 388] width 7 height 7
click at [811, 28] on icon "close" at bounding box center [815, 24] width 9 height 9
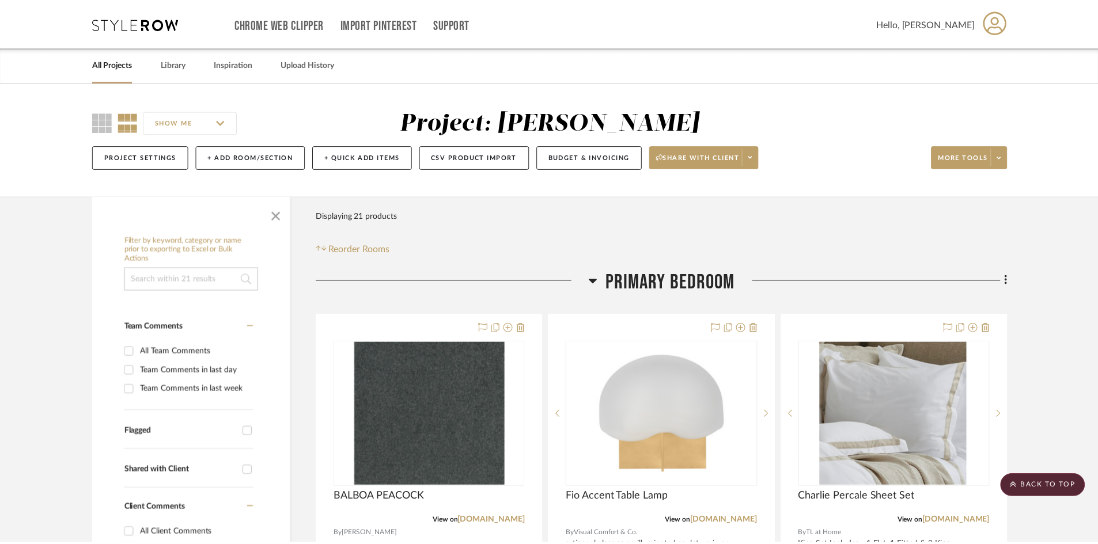
scroll to position [1146, 0]
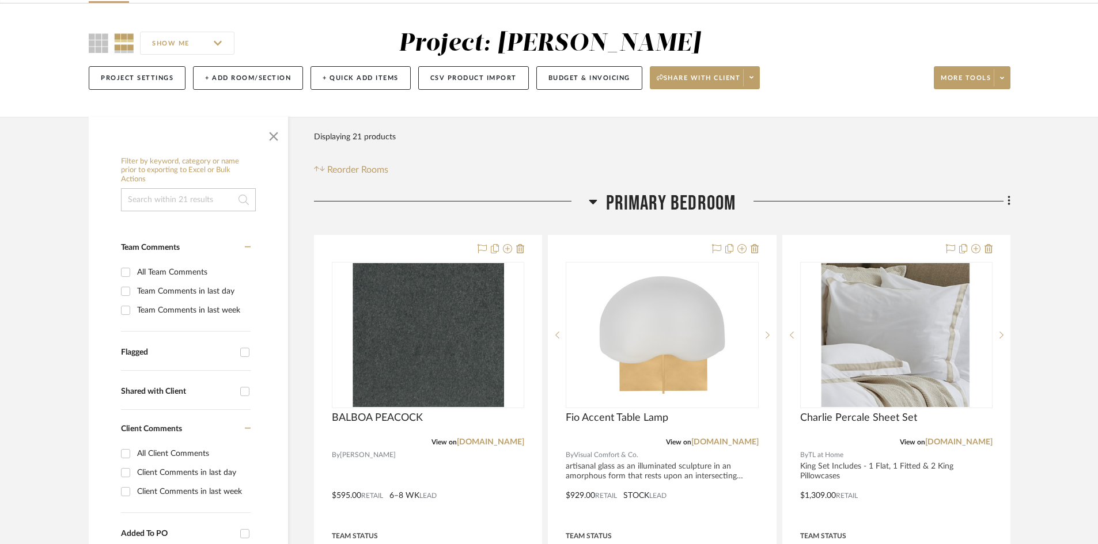
scroll to position [0, 0]
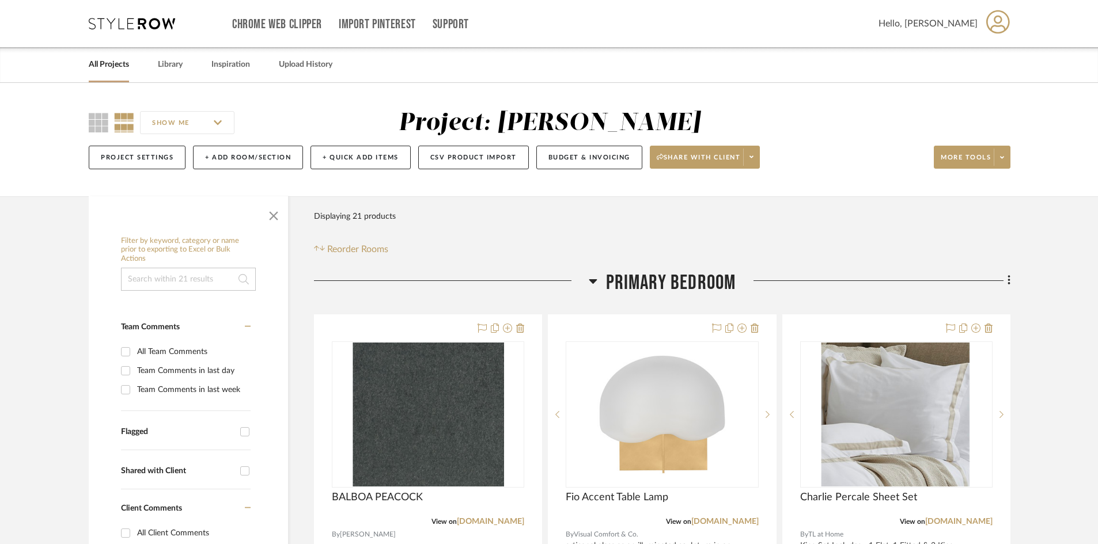
click at [142, 14] on div "Chrome Web Clipper Import Pinterest Support All Projects Library Inspiration Up…" at bounding box center [550, 23] width 922 height 47
click at [139, 22] on icon at bounding box center [132, 24] width 86 height 12
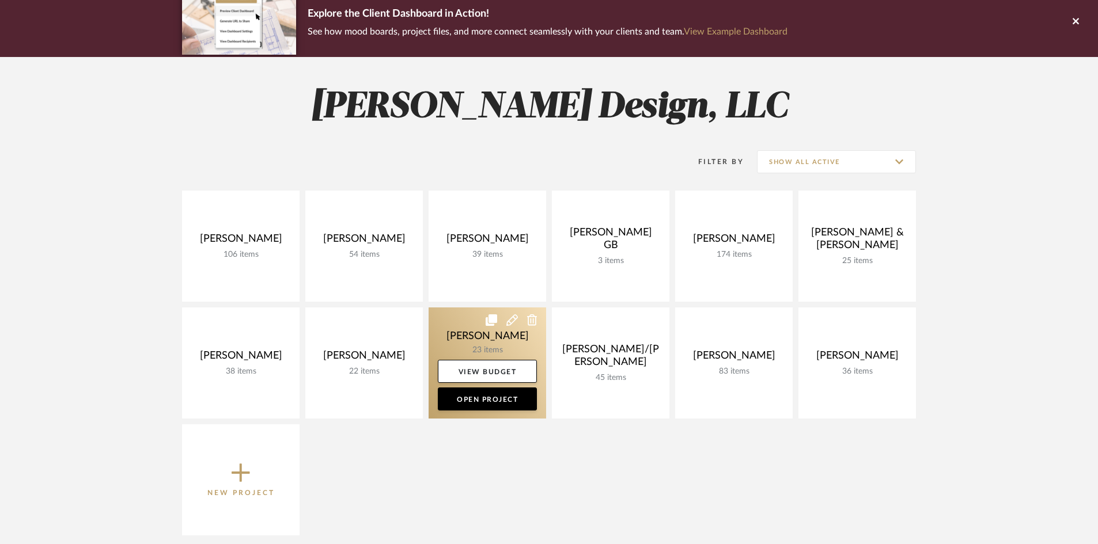
scroll to position [115, 0]
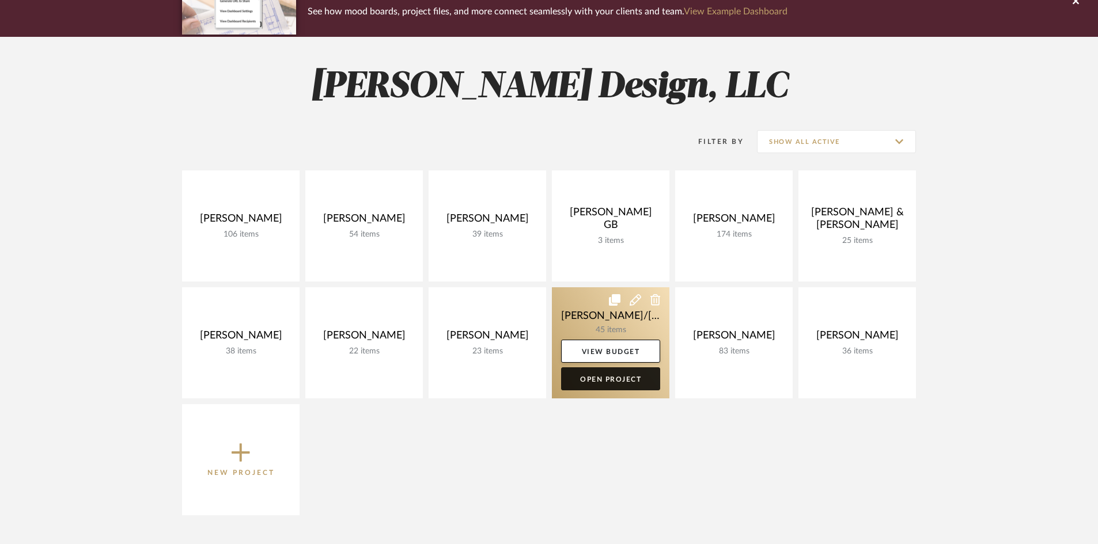
click at [625, 383] on link "Open Project" at bounding box center [610, 379] width 99 height 23
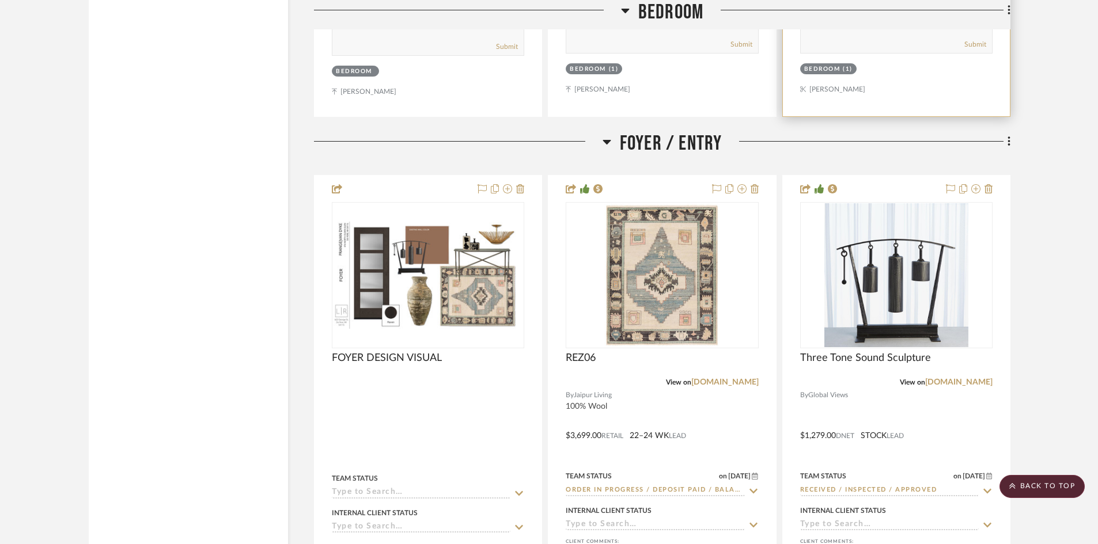
scroll to position [2650, 0]
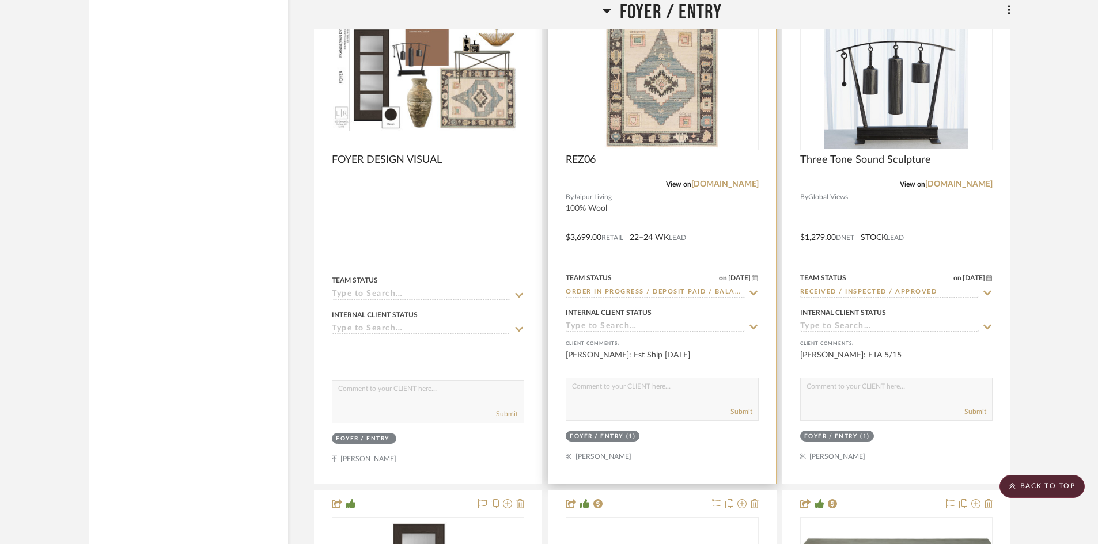
click at [647, 211] on div at bounding box center [661, 231] width 227 height 506
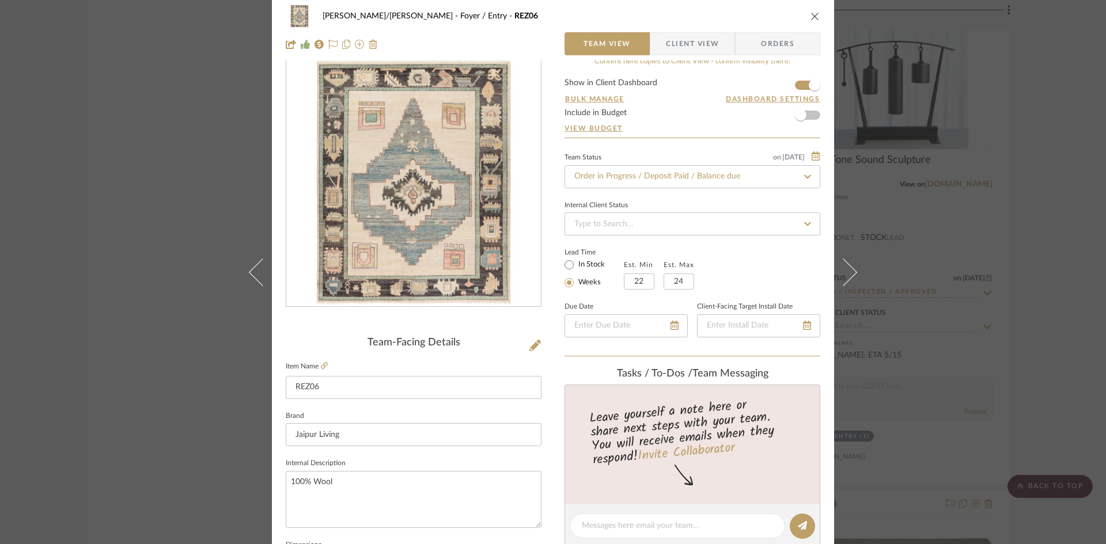
scroll to position [58, 0]
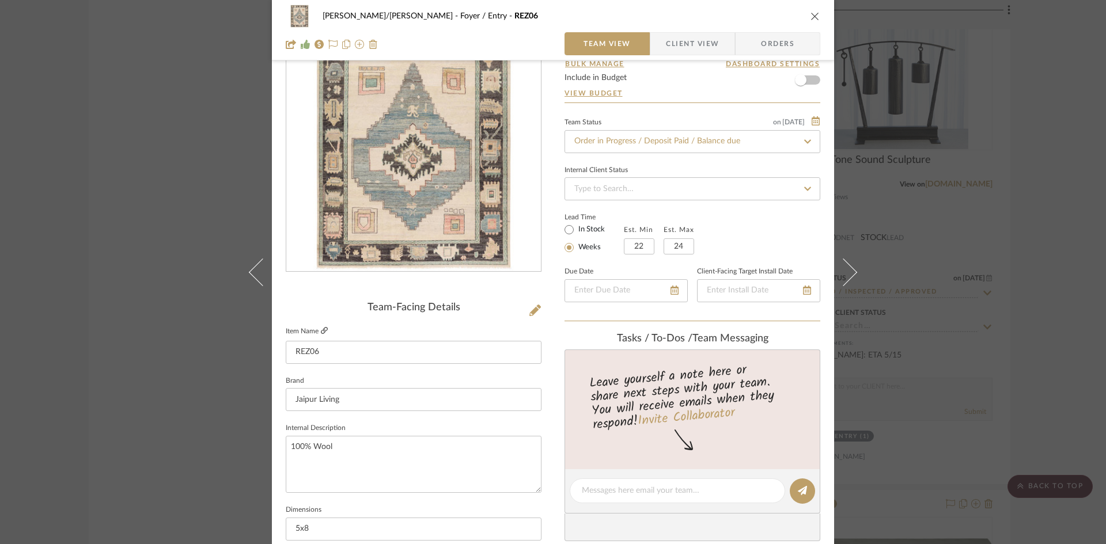
click at [321, 331] on icon at bounding box center [324, 330] width 7 height 7
click at [811, 14] on icon "close" at bounding box center [815, 16] width 9 height 9
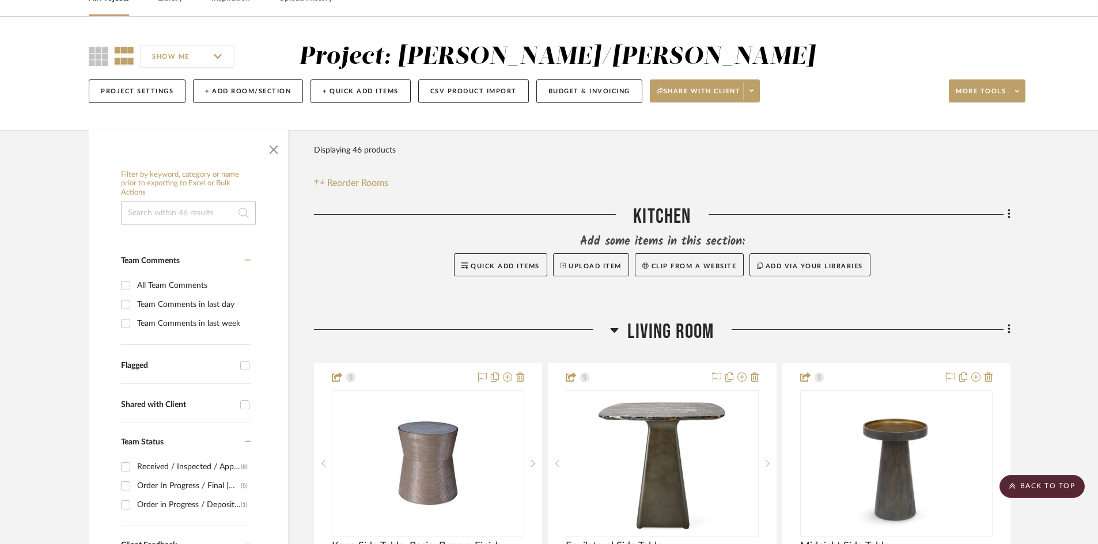
scroll to position [0, 0]
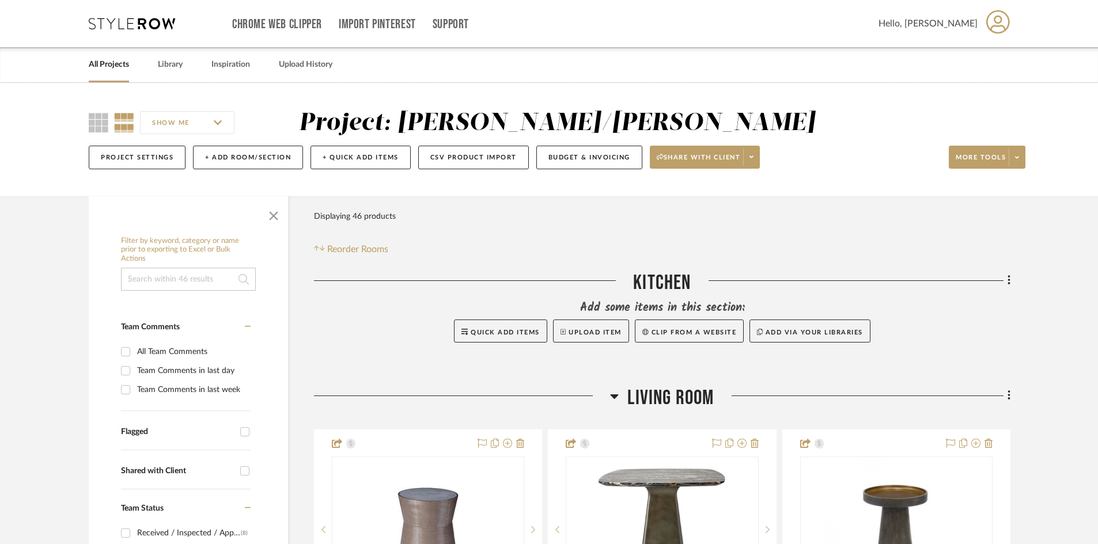
click at [139, 33] on div "Chrome Web Clipper Import Pinterest Support All Projects Library Inspiration Up…" at bounding box center [550, 23] width 922 height 47
click at [142, 20] on icon at bounding box center [132, 24] width 86 height 12
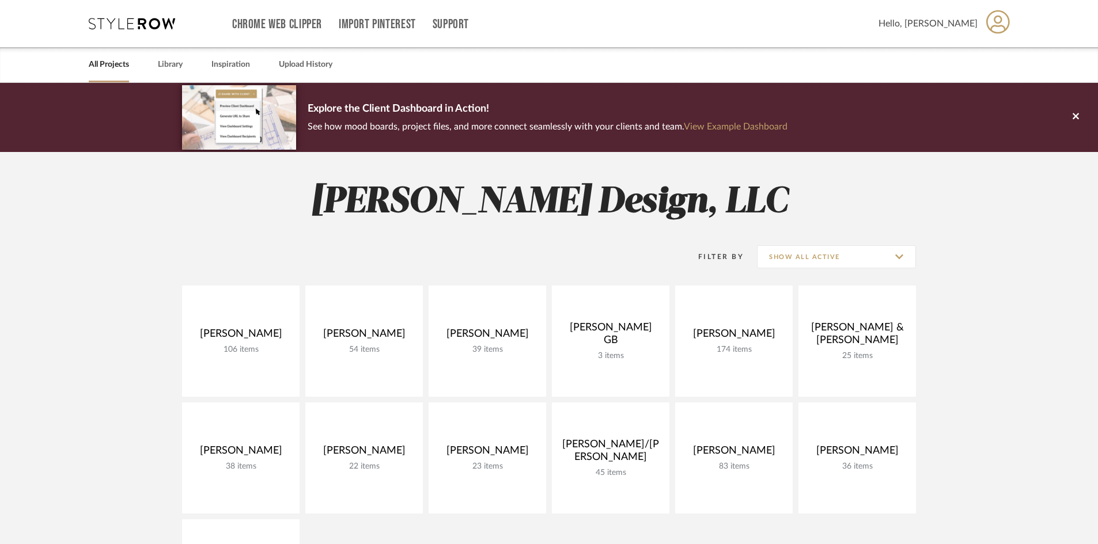
click at [138, 21] on icon at bounding box center [132, 24] width 86 height 12
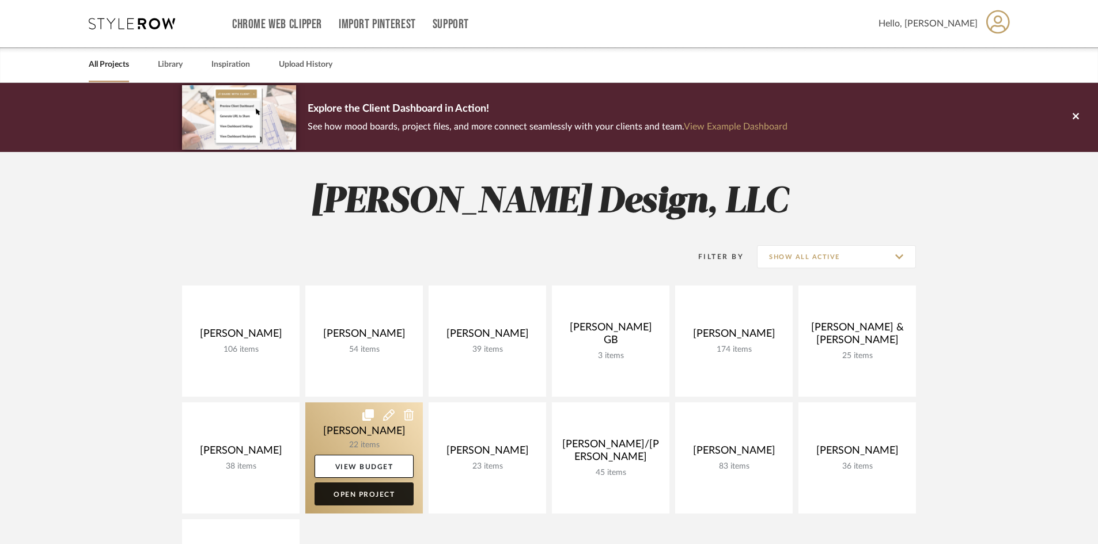
click at [354, 494] on link "Open Project" at bounding box center [364, 494] width 99 height 23
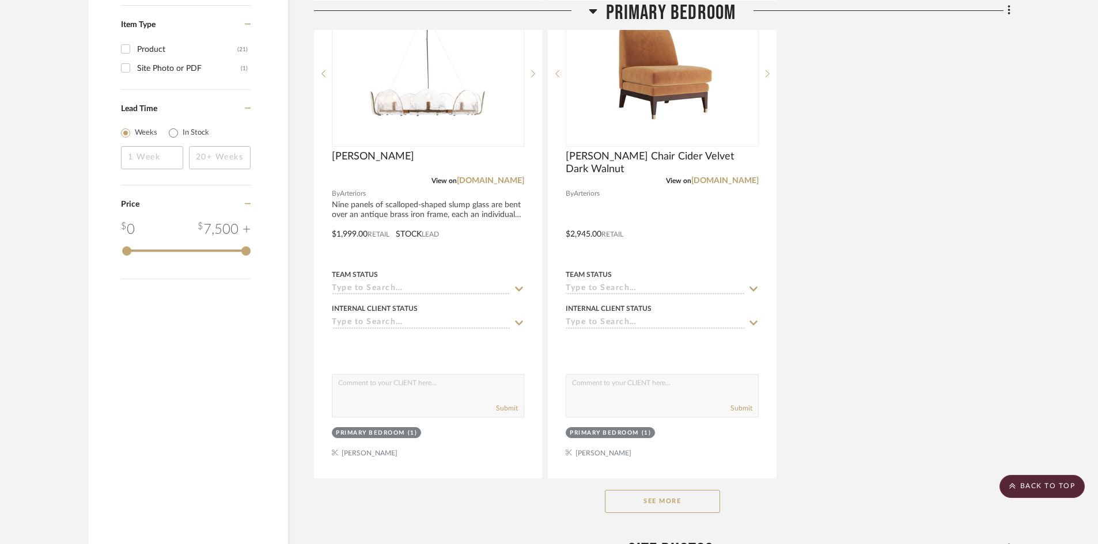
scroll to position [1383, 0]
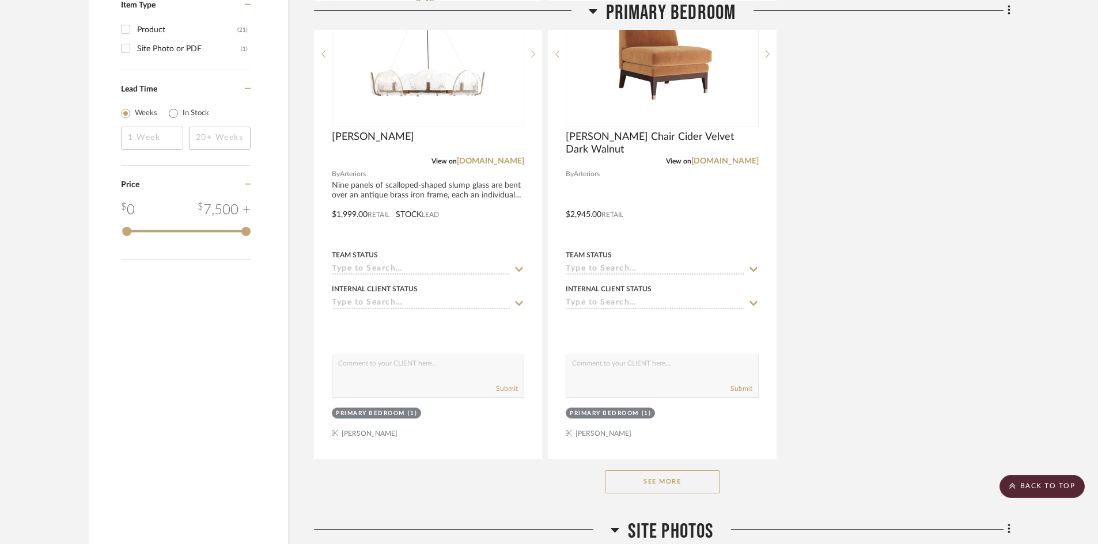
click at [686, 484] on button "See More" at bounding box center [662, 482] width 115 height 23
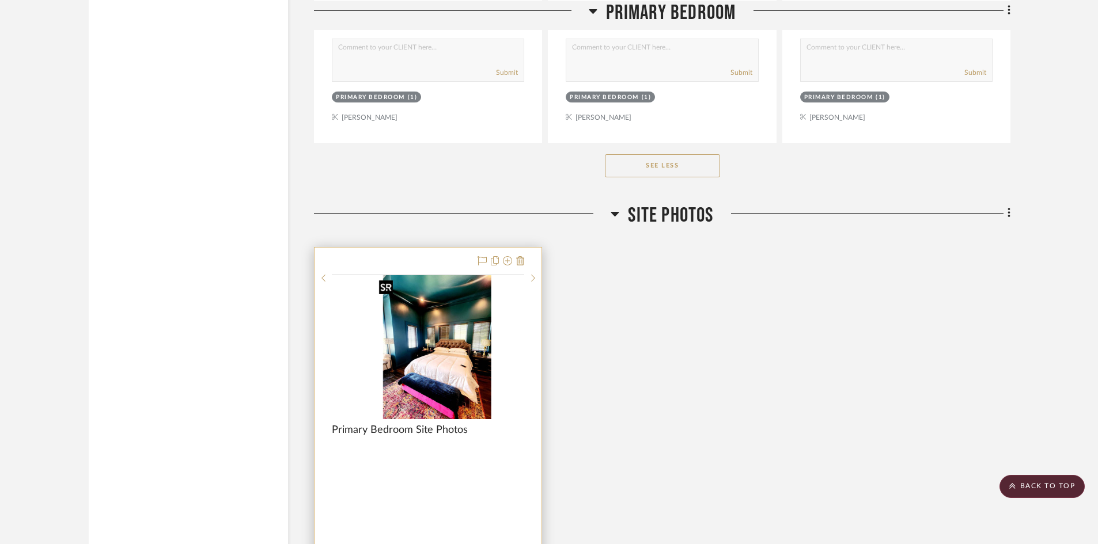
scroll to position [3860, 0]
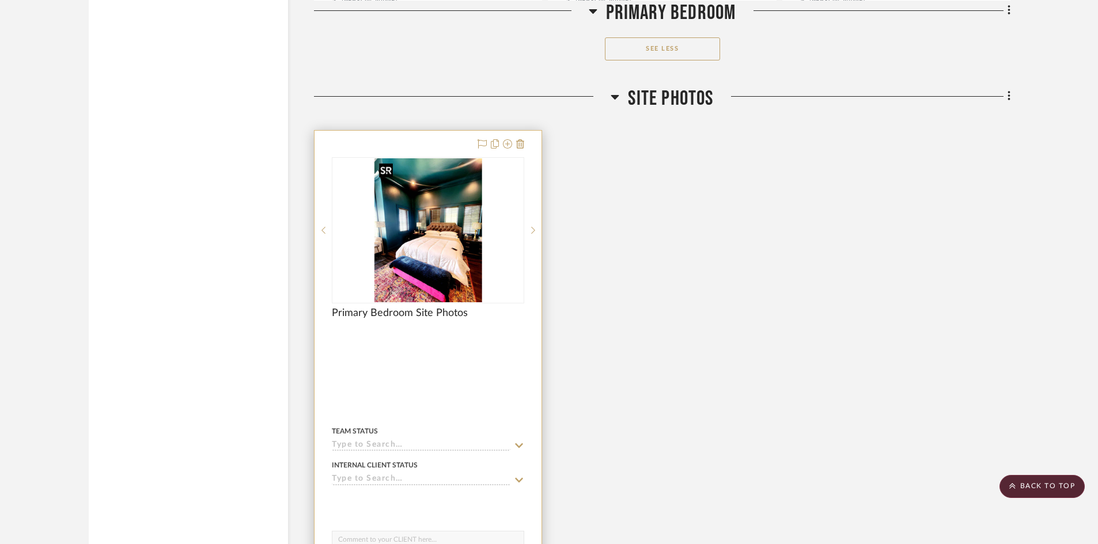
click at [408, 235] on img "0" at bounding box center [428, 230] width 108 height 144
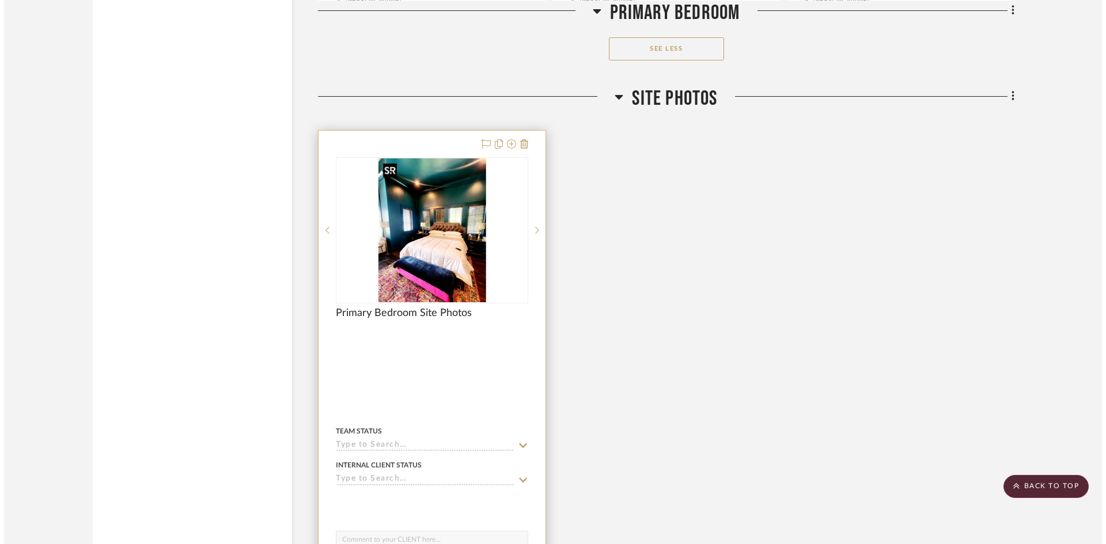
scroll to position [0, 0]
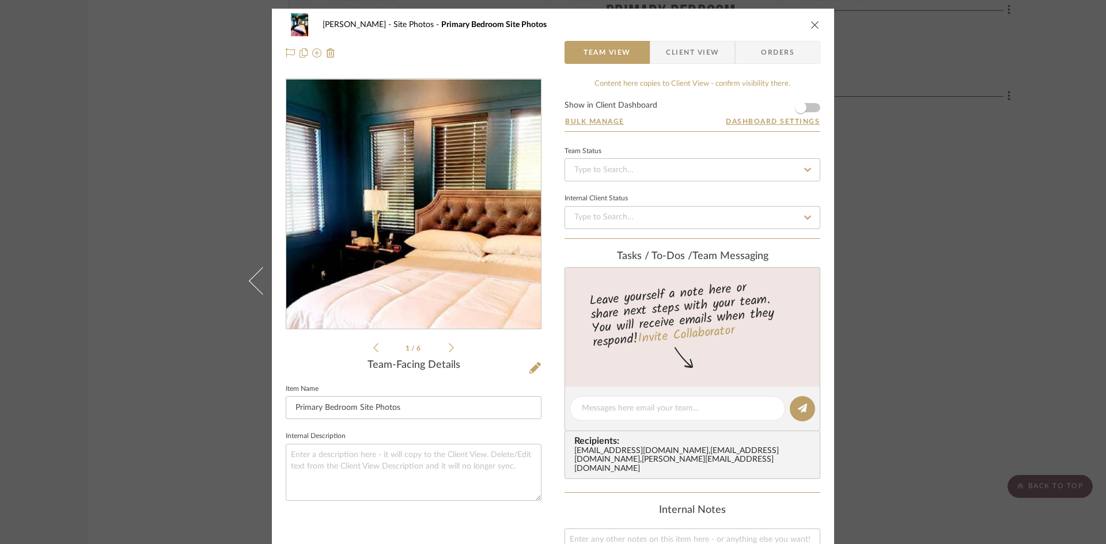
click at [406, 195] on img "0" at bounding box center [413, 205] width 187 height 250
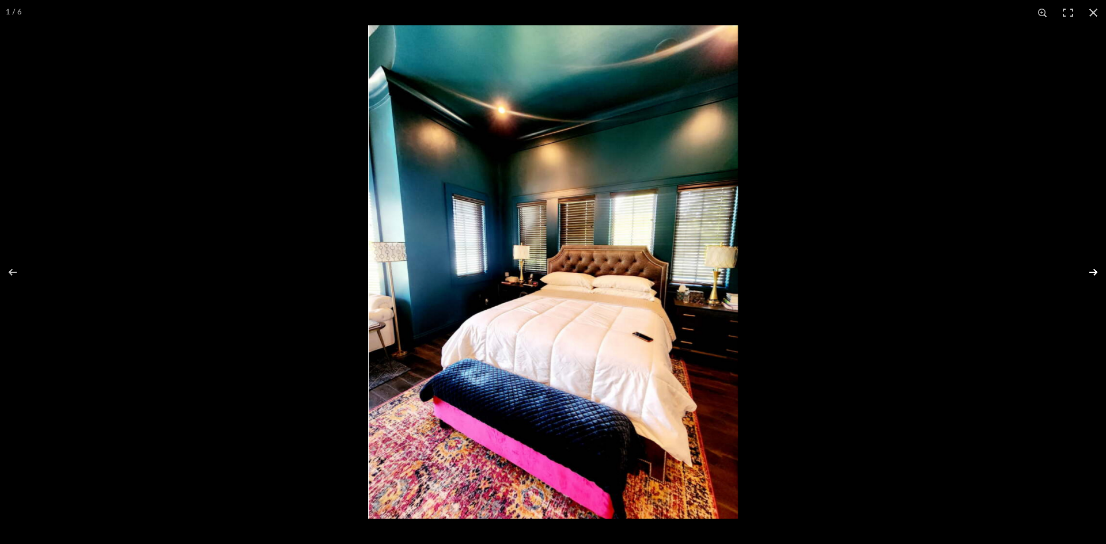
click at [1097, 271] on button at bounding box center [1086, 273] width 40 height 58
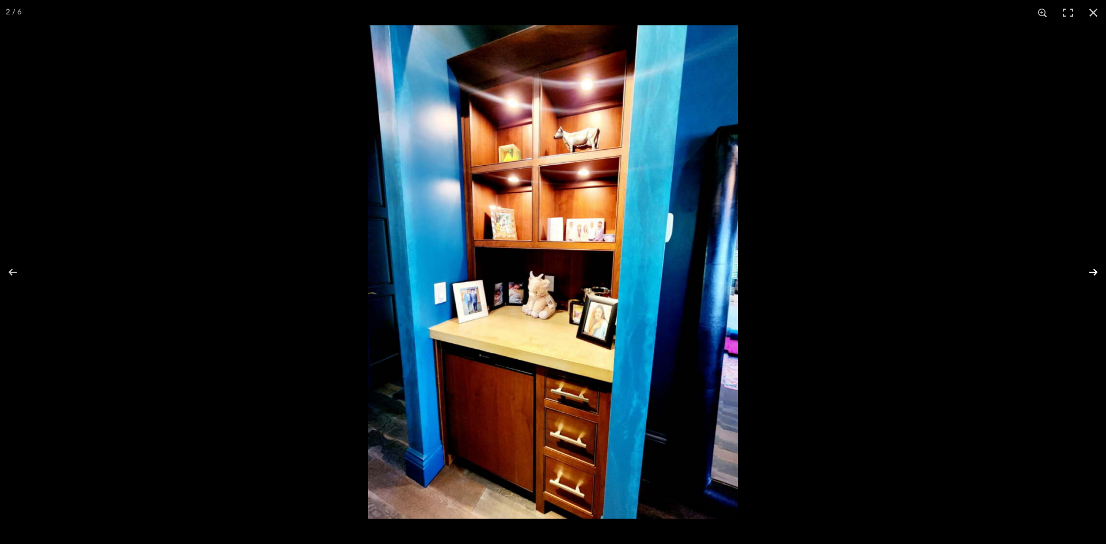
click at [1097, 271] on button at bounding box center [1086, 273] width 40 height 58
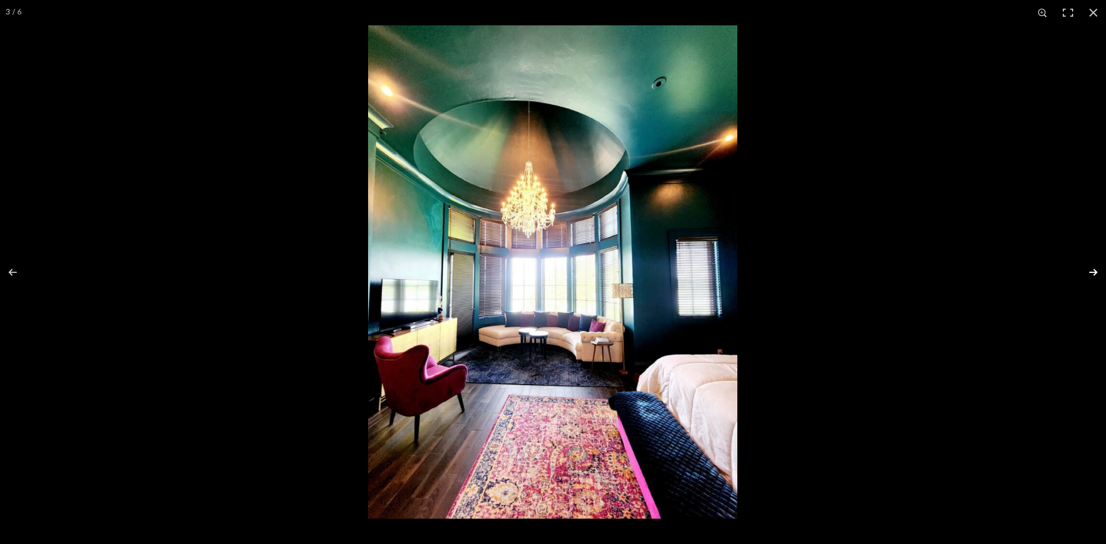
click at [1089, 271] on button at bounding box center [1086, 273] width 40 height 58
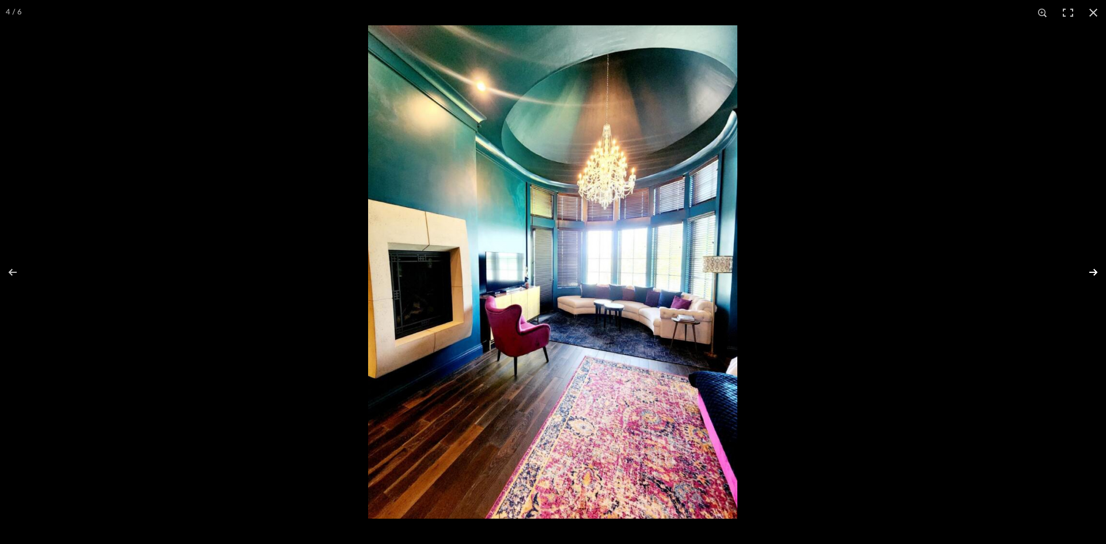
click at [1093, 272] on button at bounding box center [1086, 273] width 40 height 58
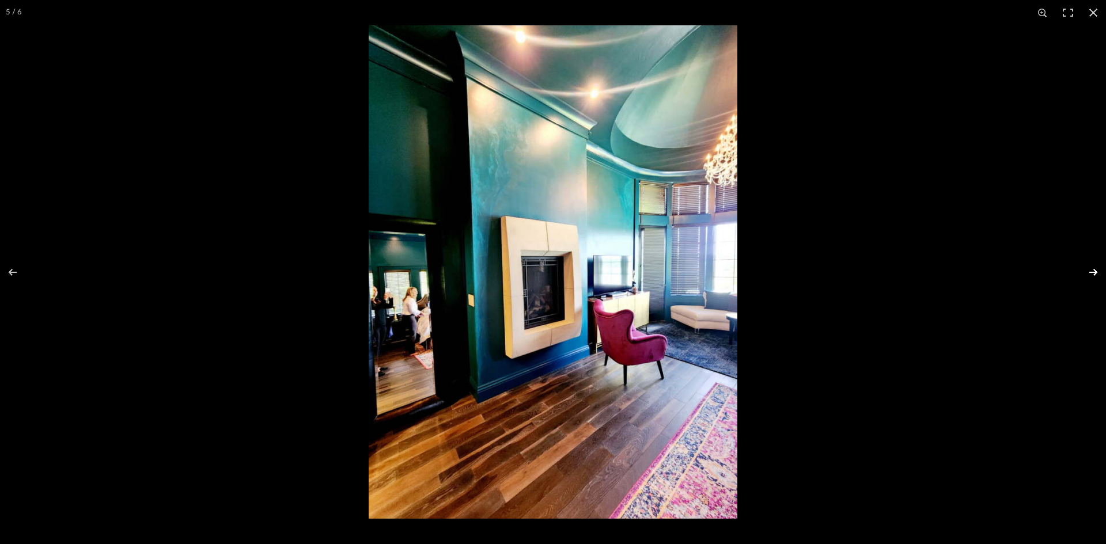
click at [1093, 268] on button at bounding box center [1086, 273] width 40 height 58
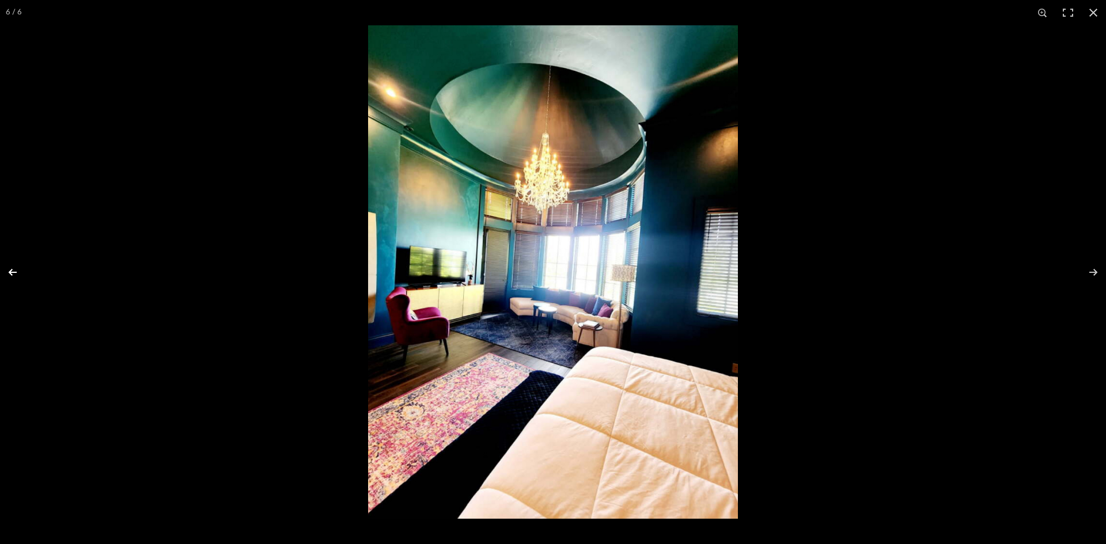
click at [13, 273] on button at bounding box center [20, 273] width 40 height 58
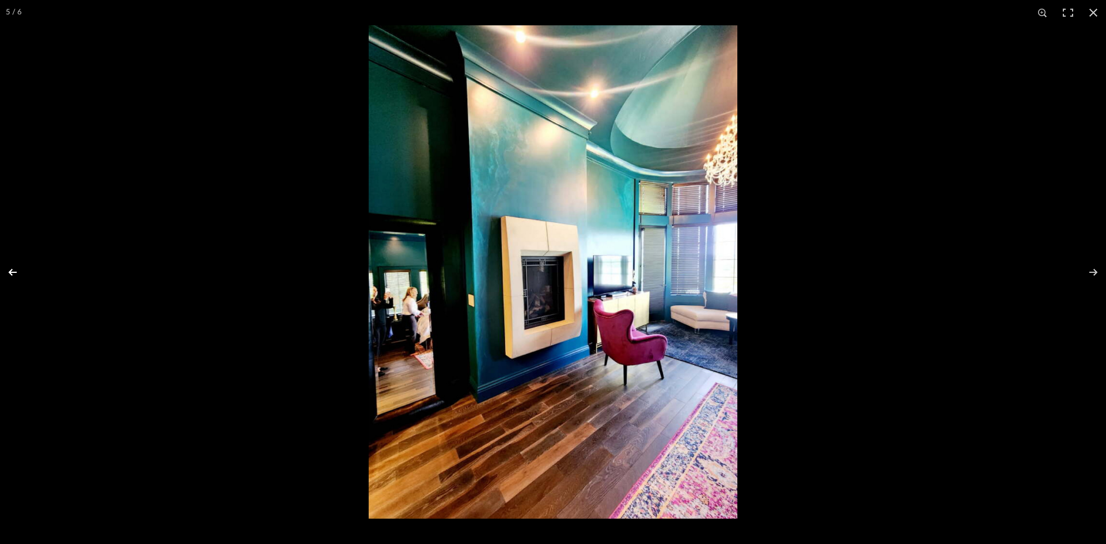
click at [16, 274] on button at bounding box center [20, 273] width 40 height 58
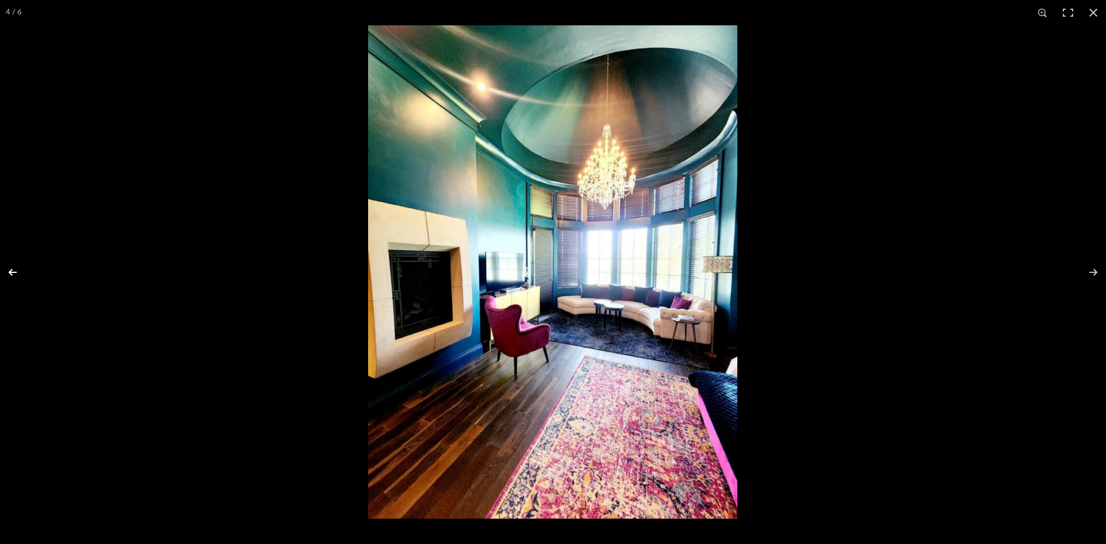
click at [12, 265] on button at bounding box center [20, 273] width 40 height 58
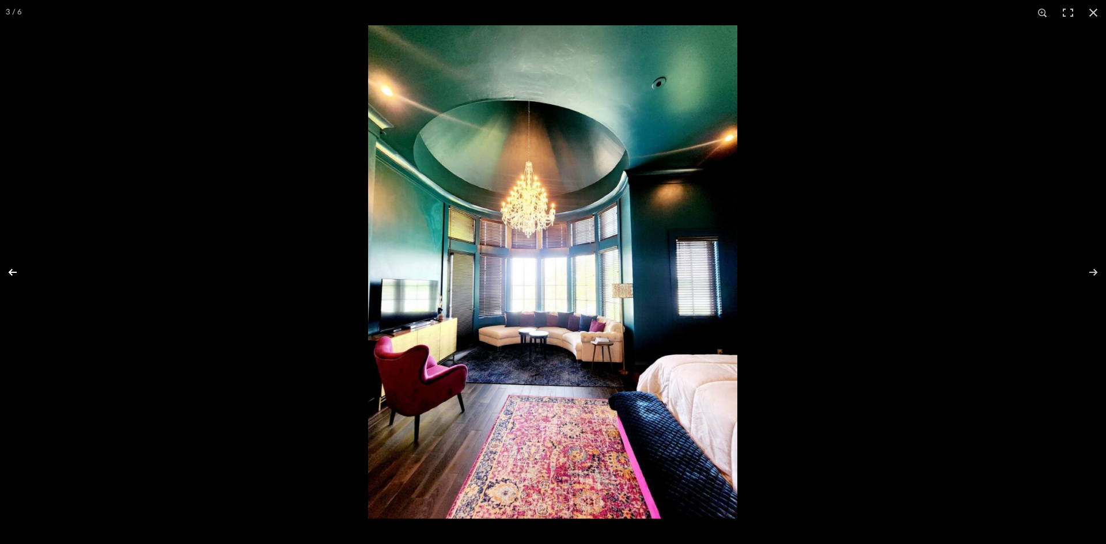
click at [12, 265] on button at bounding box center [20, 273] width 40 height 58
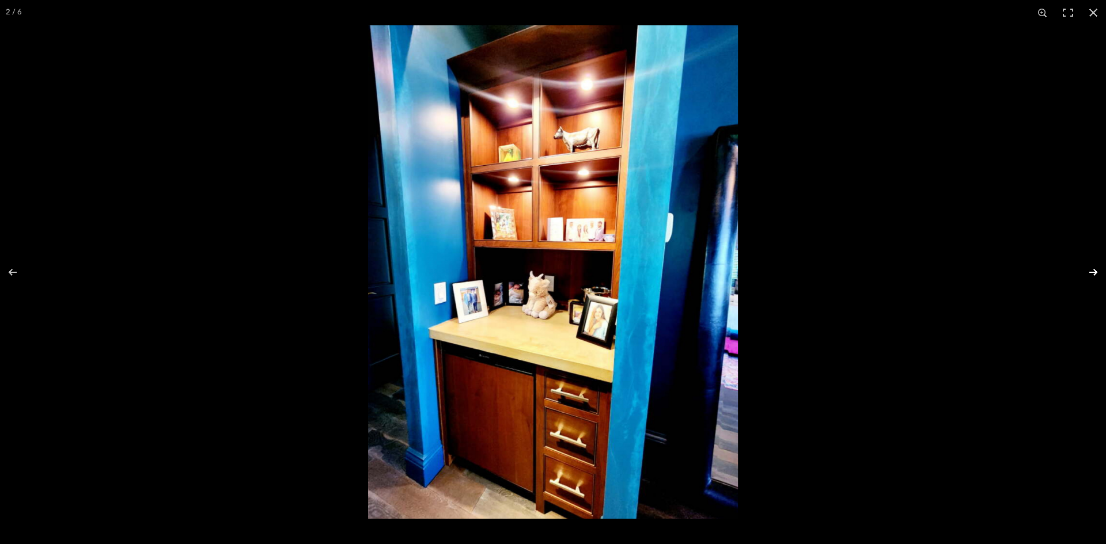
click at [1097, 270] on button at bounding box center [1086, 273] width 40 height 58
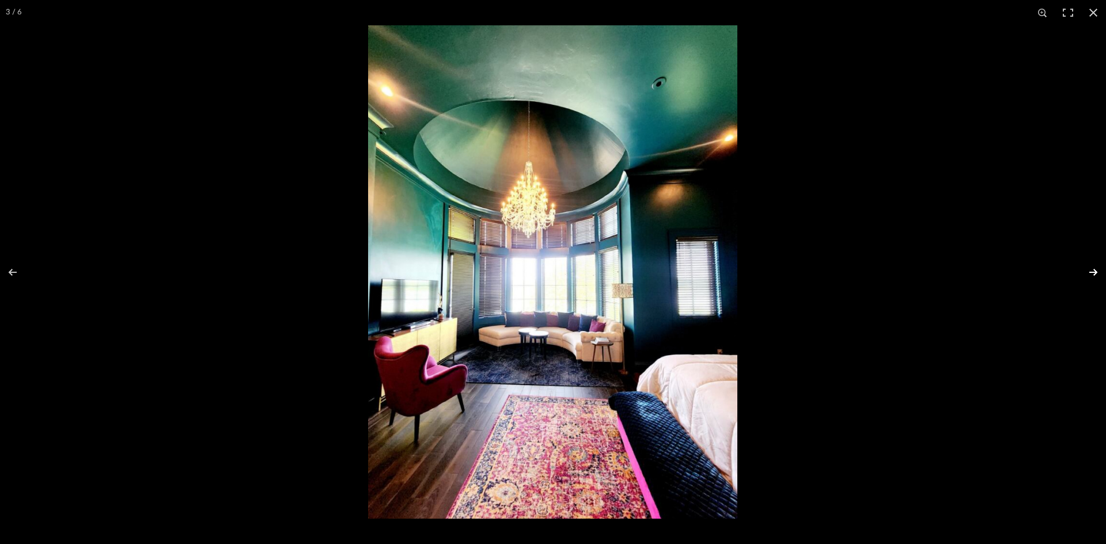
click at [1094, 271] on button at bounding box center [1086, 273] width 40 height 58
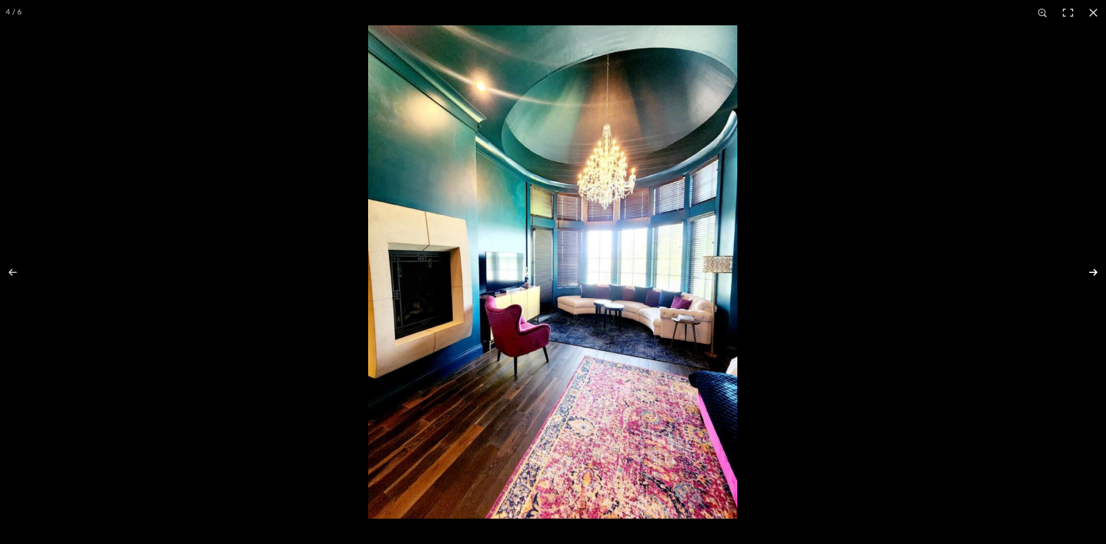
click at [1094, 271] on button at bounding box center [1086, 273] width 40 height 58
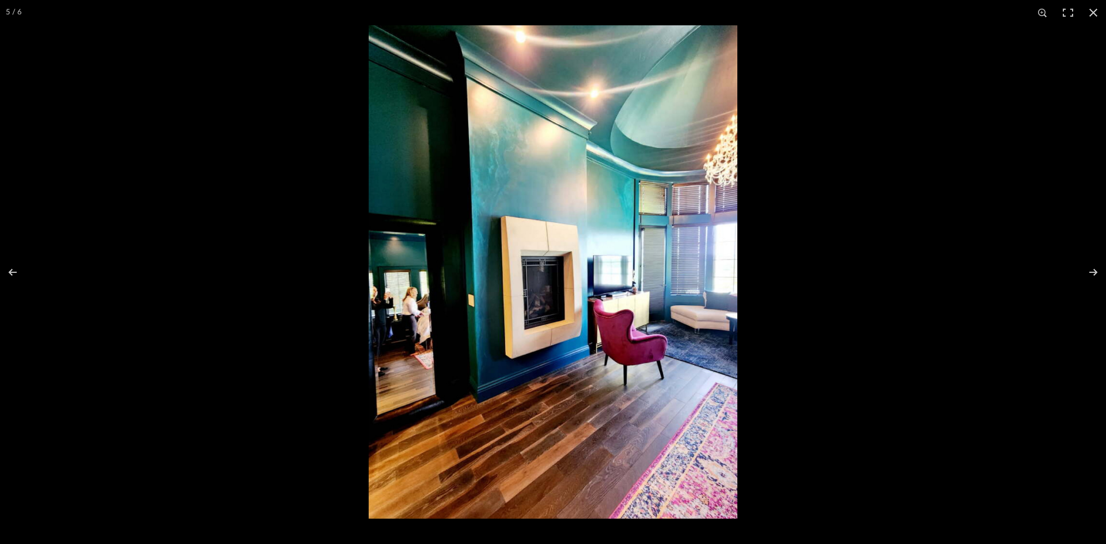
click at [495, 146] on img at bounding box center [553, 272] width 369 height 494
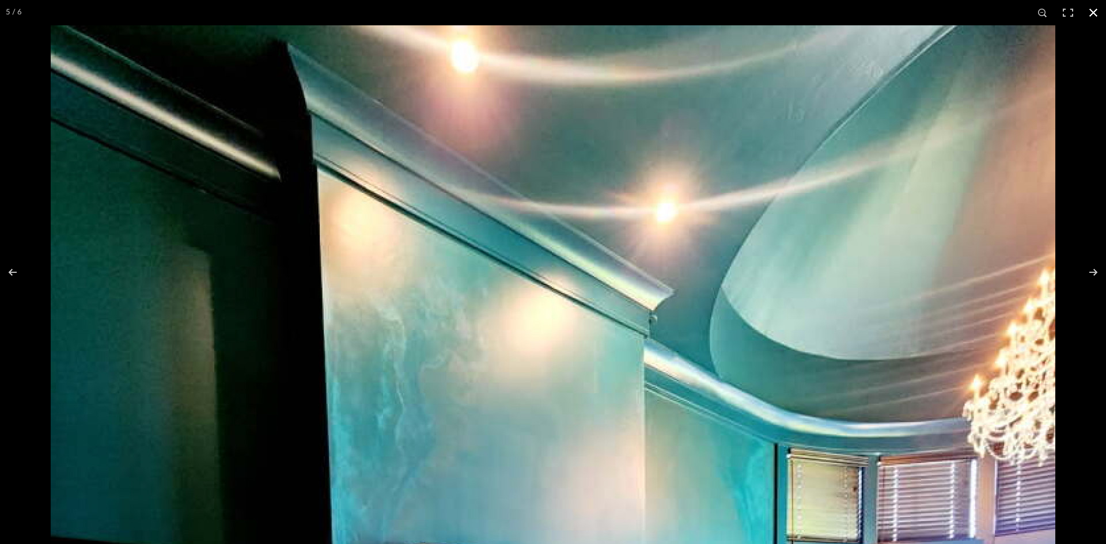
click at [1092, 14] on button at bounding box center [1093, 12] width 25 height 25
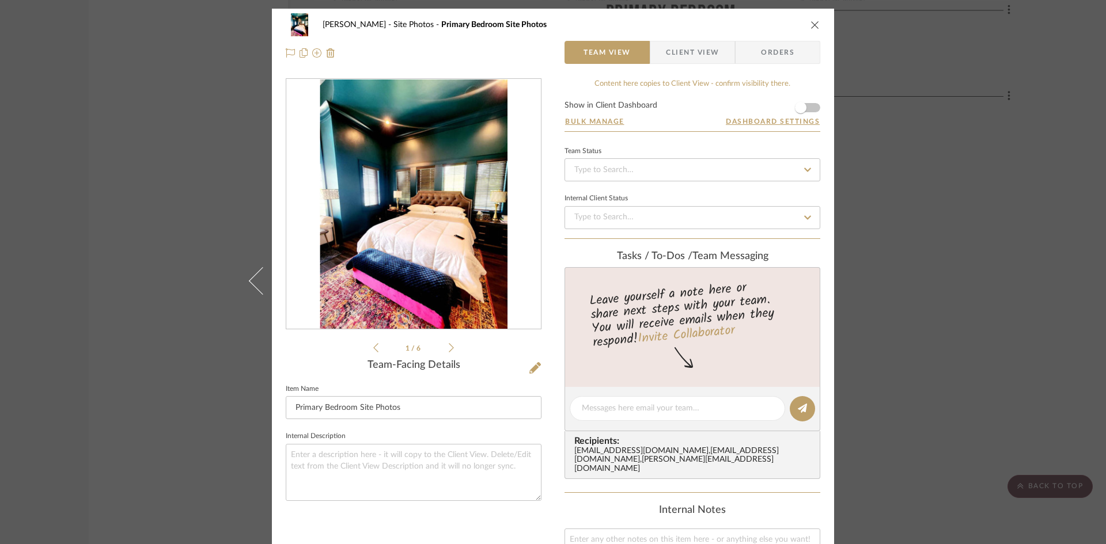
click at [807, 31] on div "Ostrom, Jim Site Photos Primary Bedroom Site Photos" at bounding box center [553, 24] width 535 height 23
